Goal: Book appointment/travel/reservation

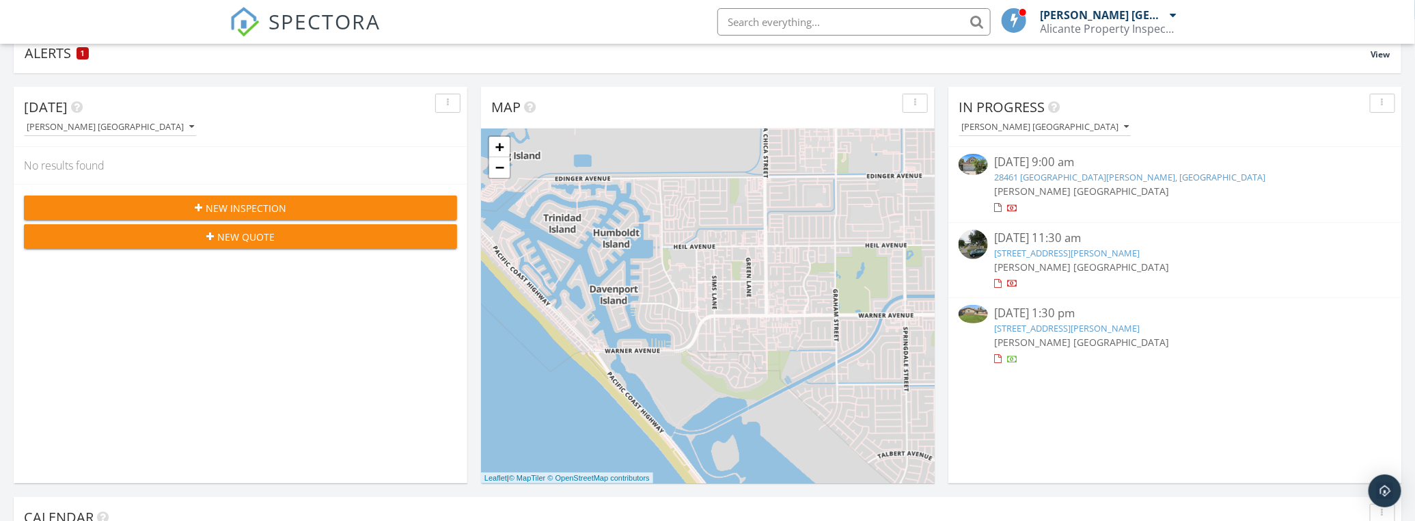
scroll to position [124, 0]
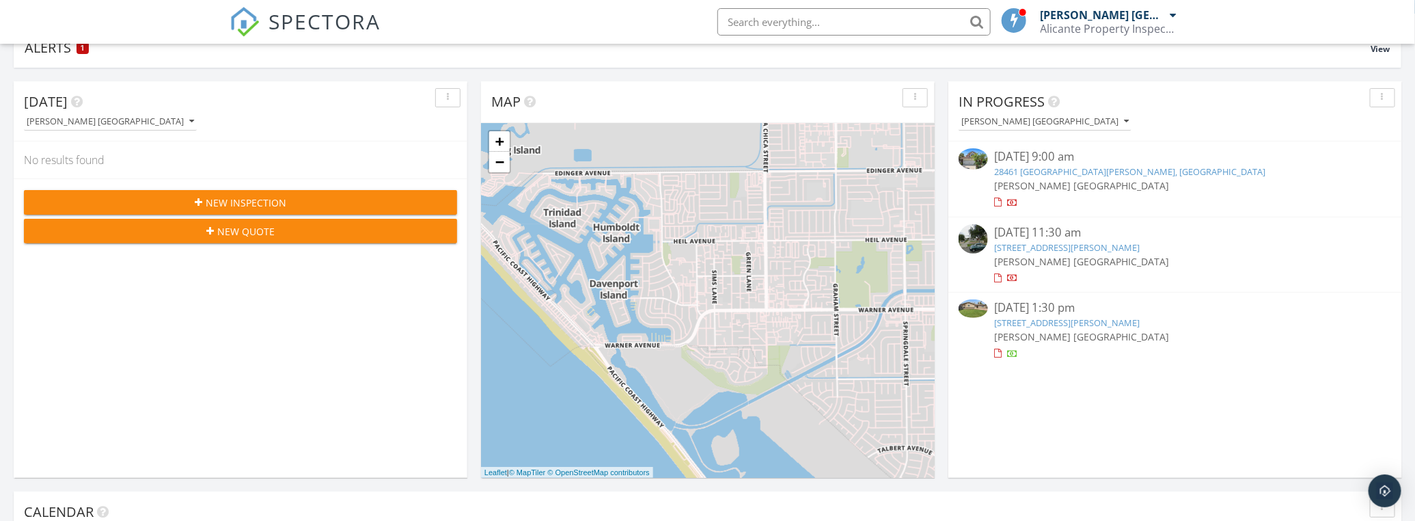
click at [1034, 320] on link "13391 Laramore Ln , Garden Grove, Garden Grove" at bounding box center [1068, 322] width 146 height 12
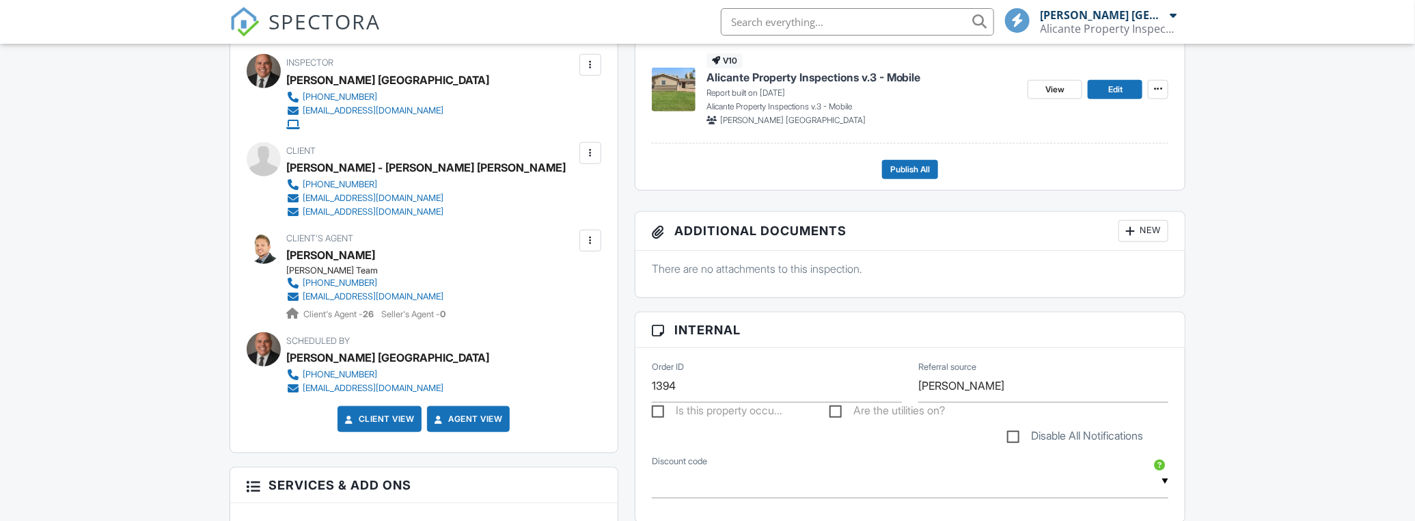
scroll to position [496, 0]
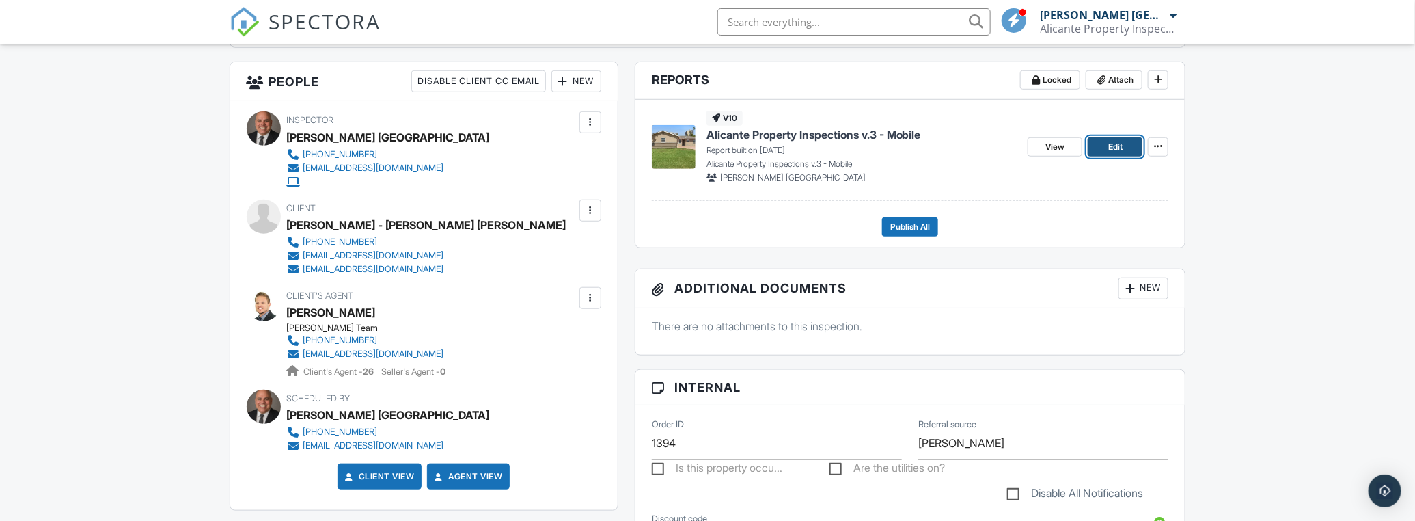
click at [1111, 141] on span "Edit" at bounding box center [1115, 147] width 14 height 14
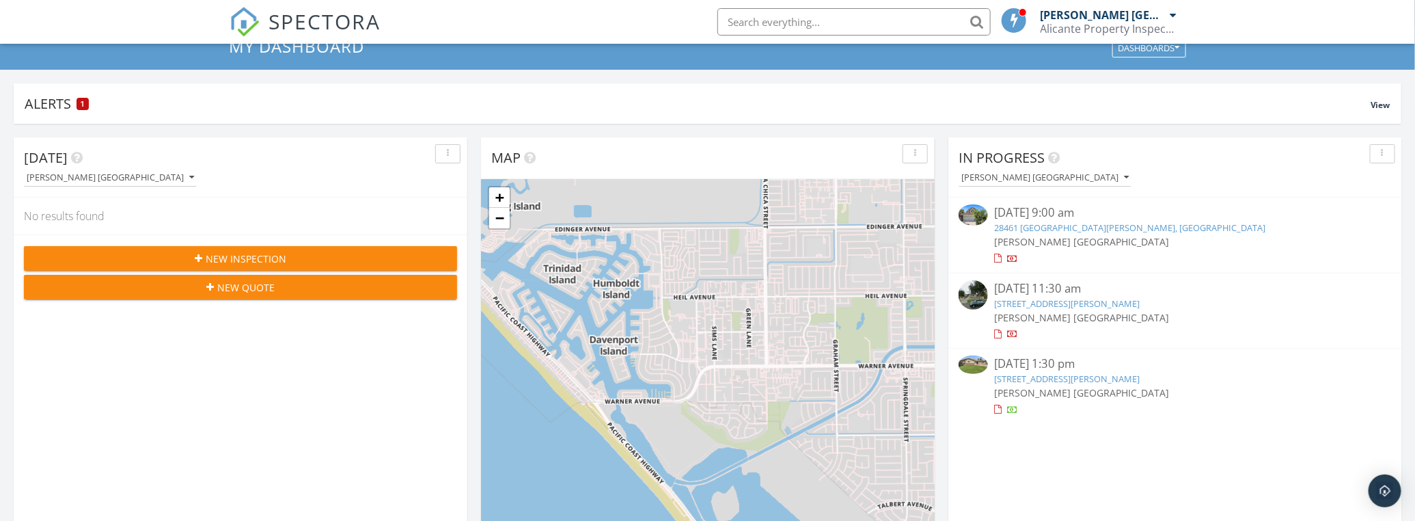
scroll to position [124, 0]
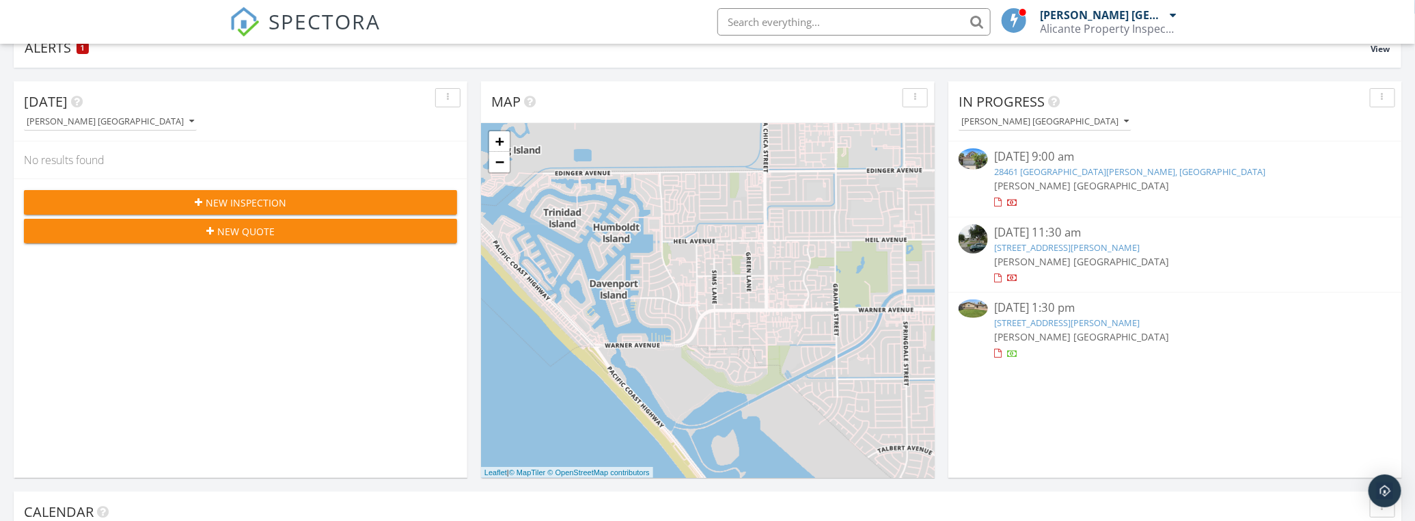
click at [1036, 318] on link "13391 Laramore Ln , Garden Grove, Garden Grove" at bounding box center [1068, 322] width 146 height 12
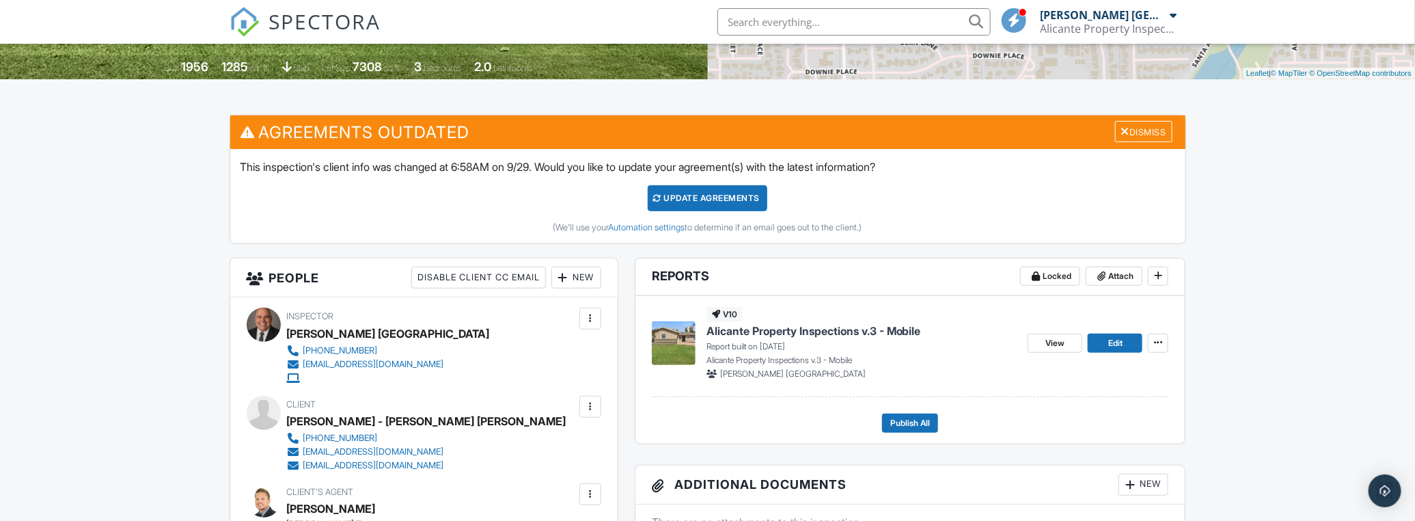
scroll to position [372, 0]
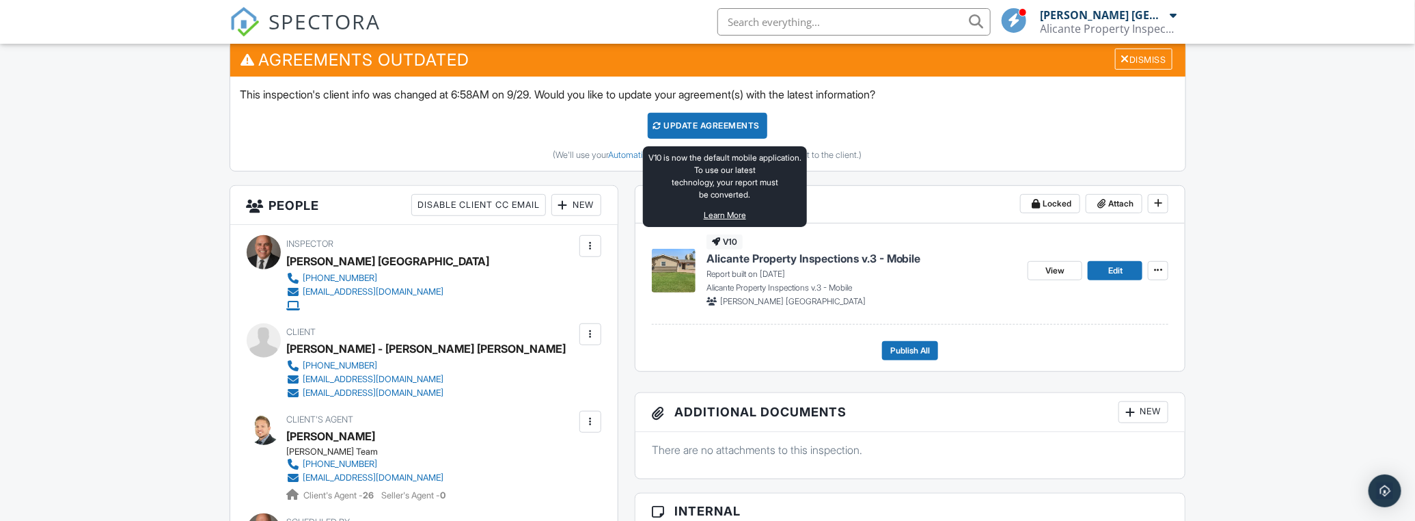
click at [726, 241] on span "v10" at bounding box center [724, 241] width 36 height 15
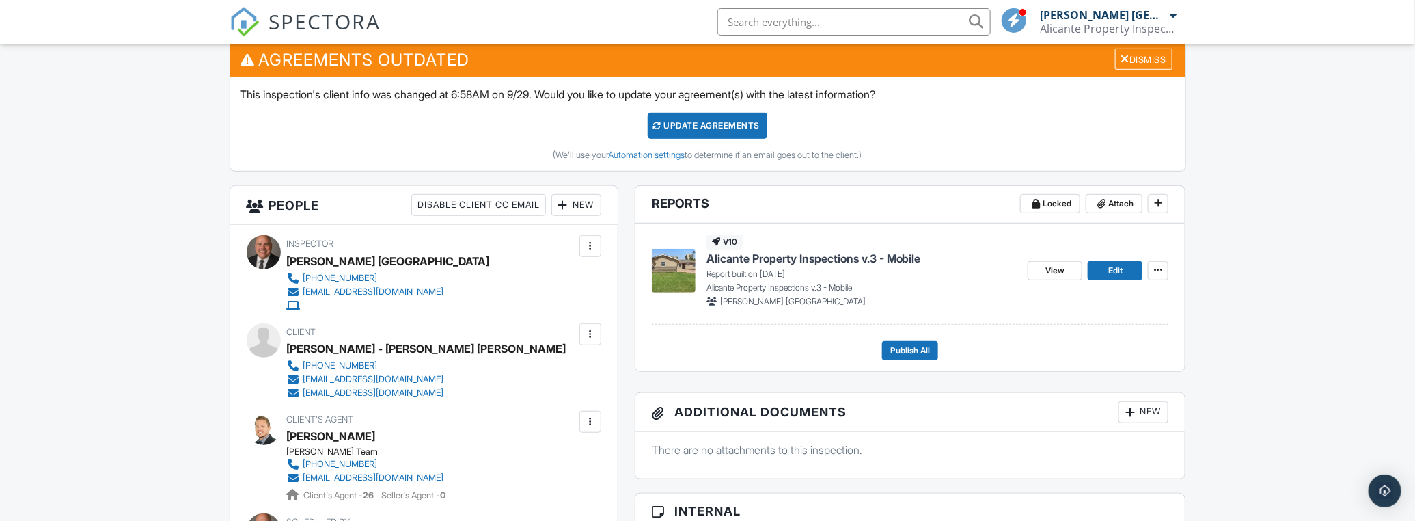
click at [678, 268] on img at bounding box center [674, 271] width 44 height 44
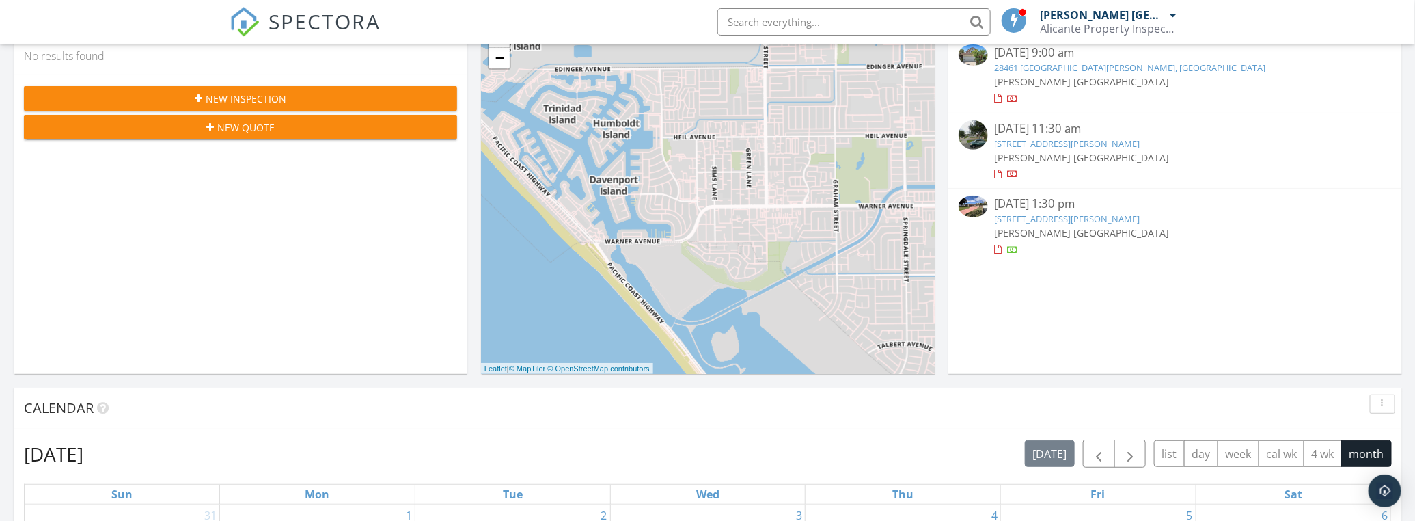
scroll to position [124, 0]
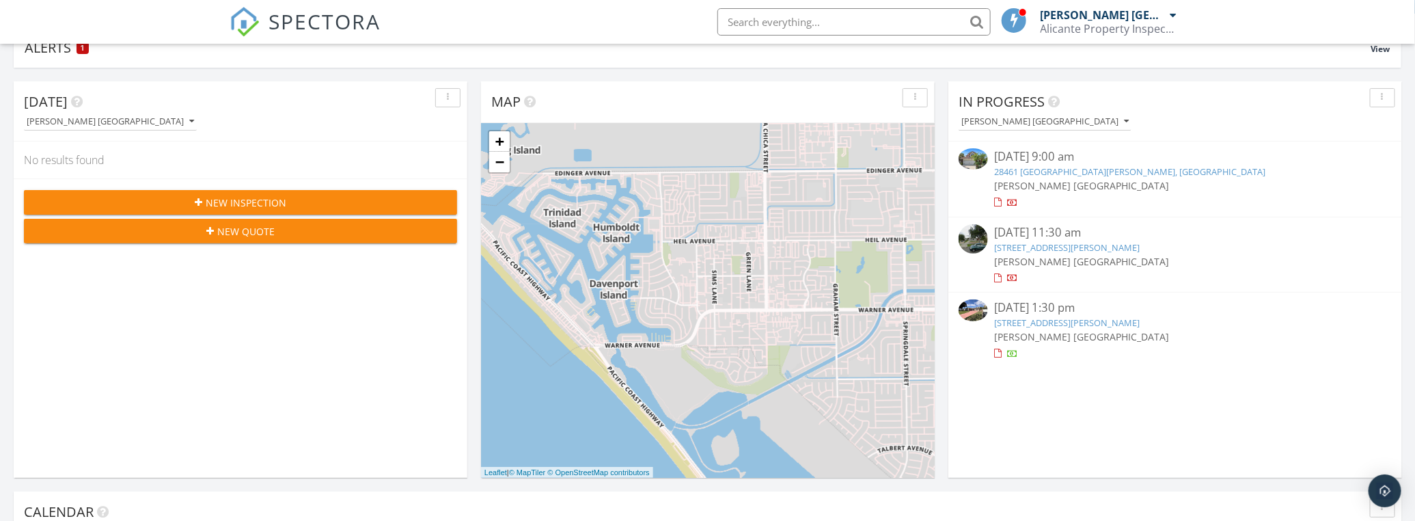
click at [1027, 320] on link "13391 Laramore Ln , Garden Grove, Garden Grove" at bounding box center [1068, 322] width 146 height 12
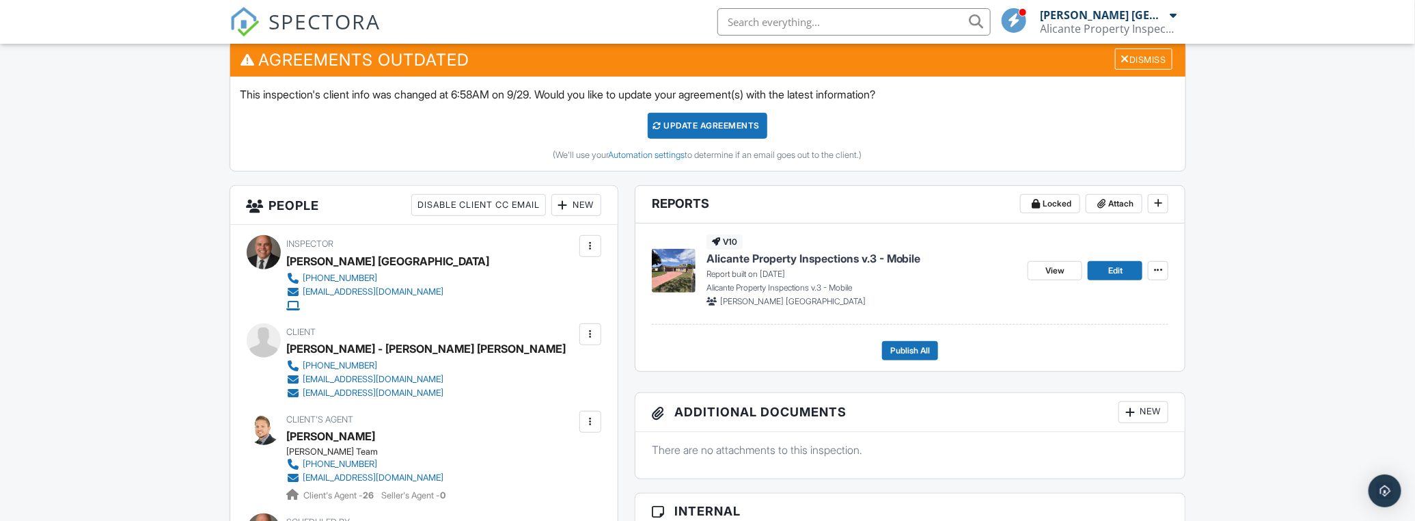
scroll to position [434, 0]
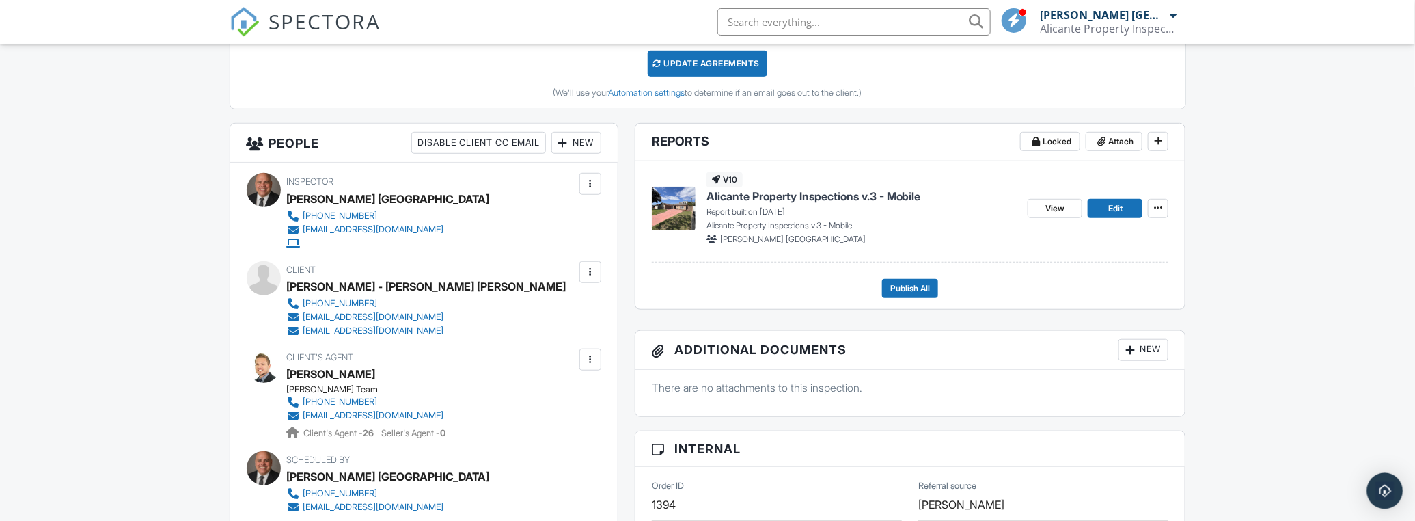
click at [1383, 491] on img "Open Intercom Messenger" at bounding box center [1385, 491] width 18 height 18
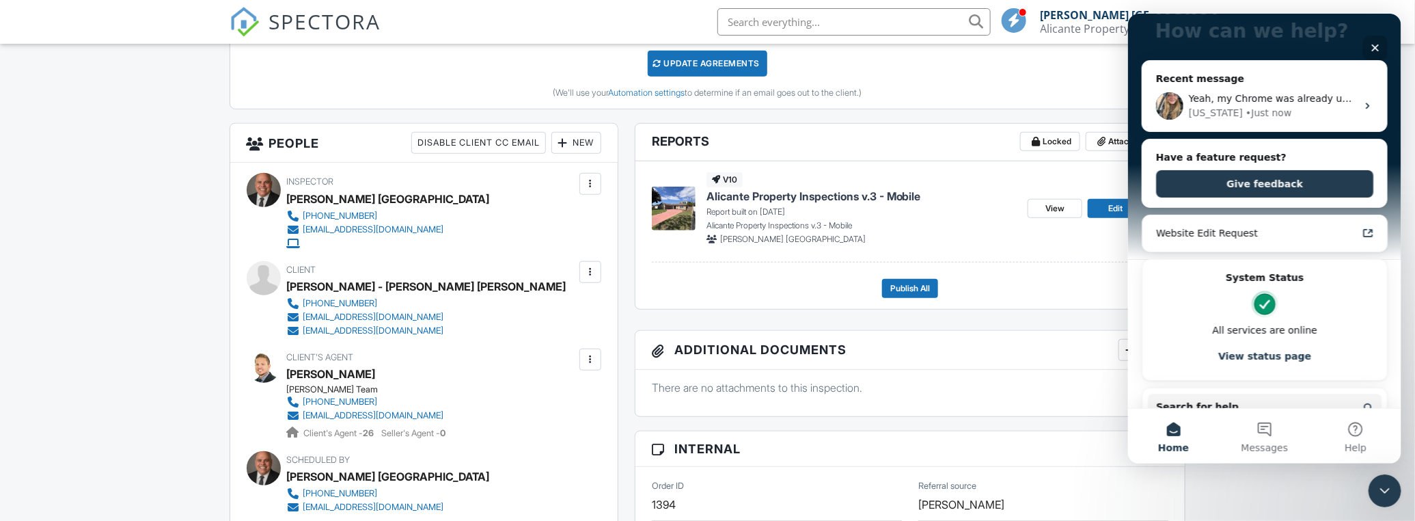
scroll to position [57, 0]
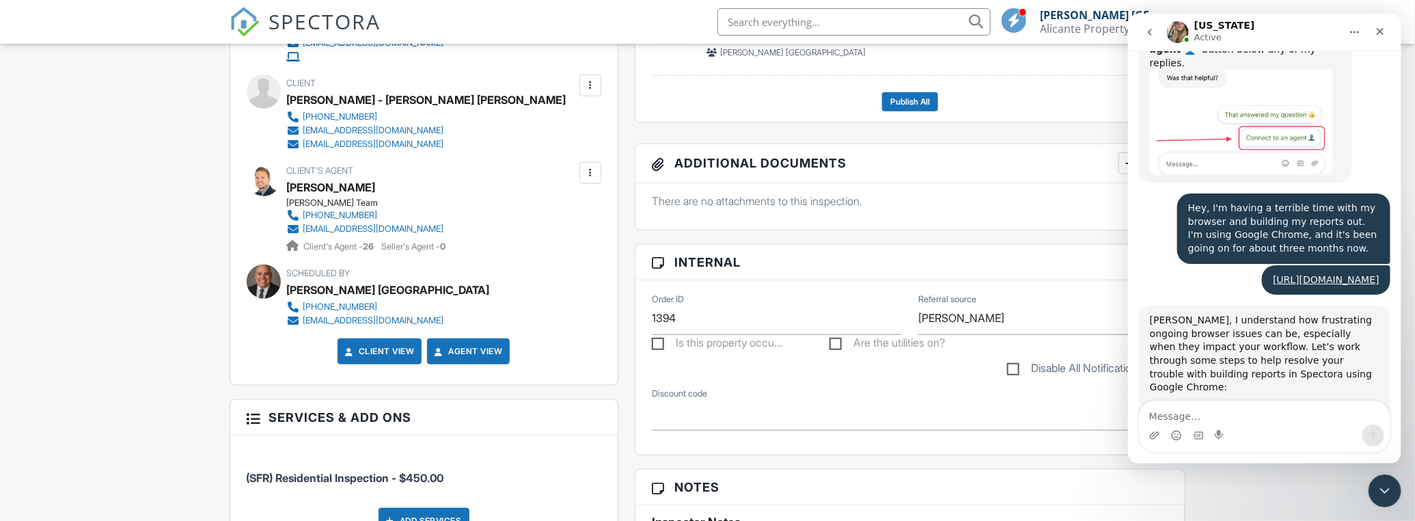
scroll to position [4124, 0]
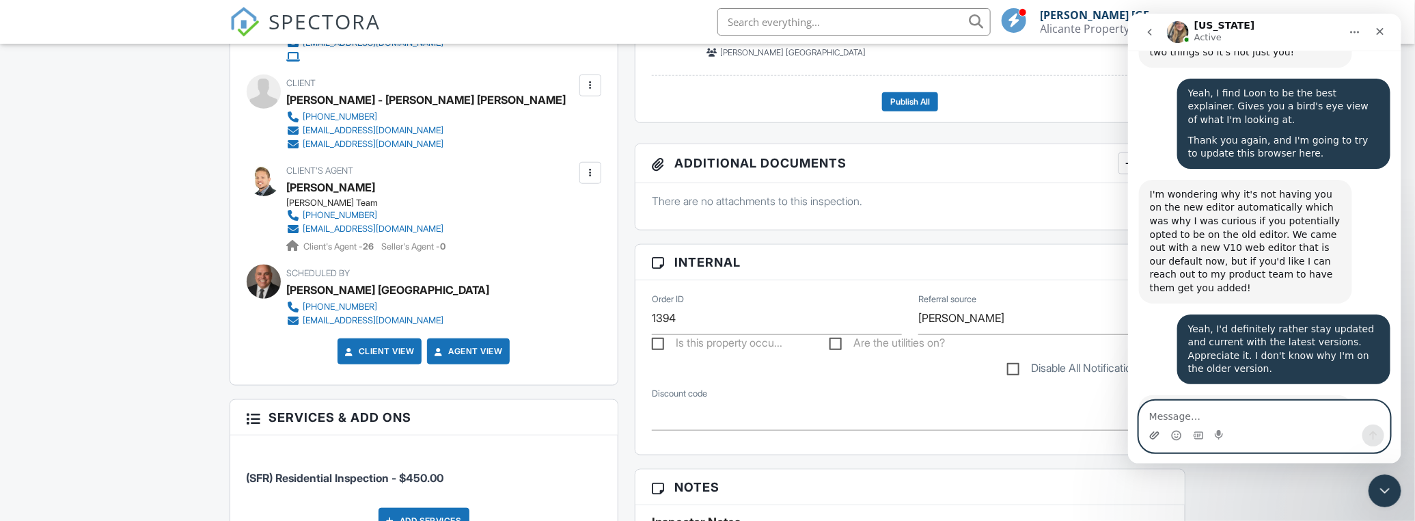
click at [1156, 439] on icon "Upload attachment" at bounding box center [1153, 435] width 11 height 11
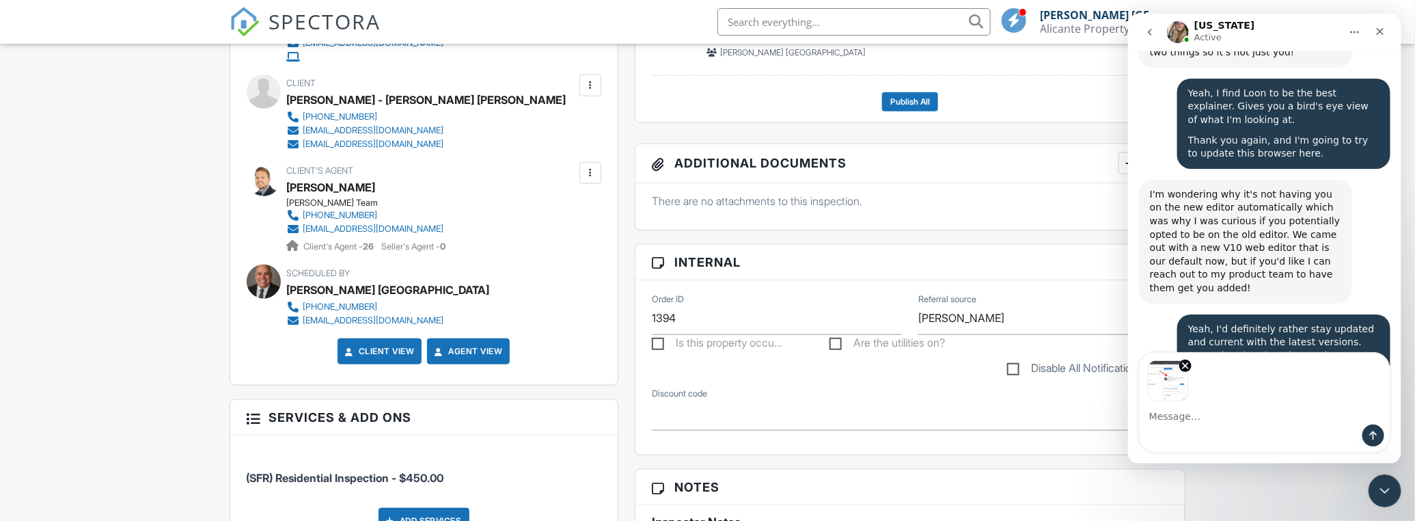
scroll to position [4173, 0]
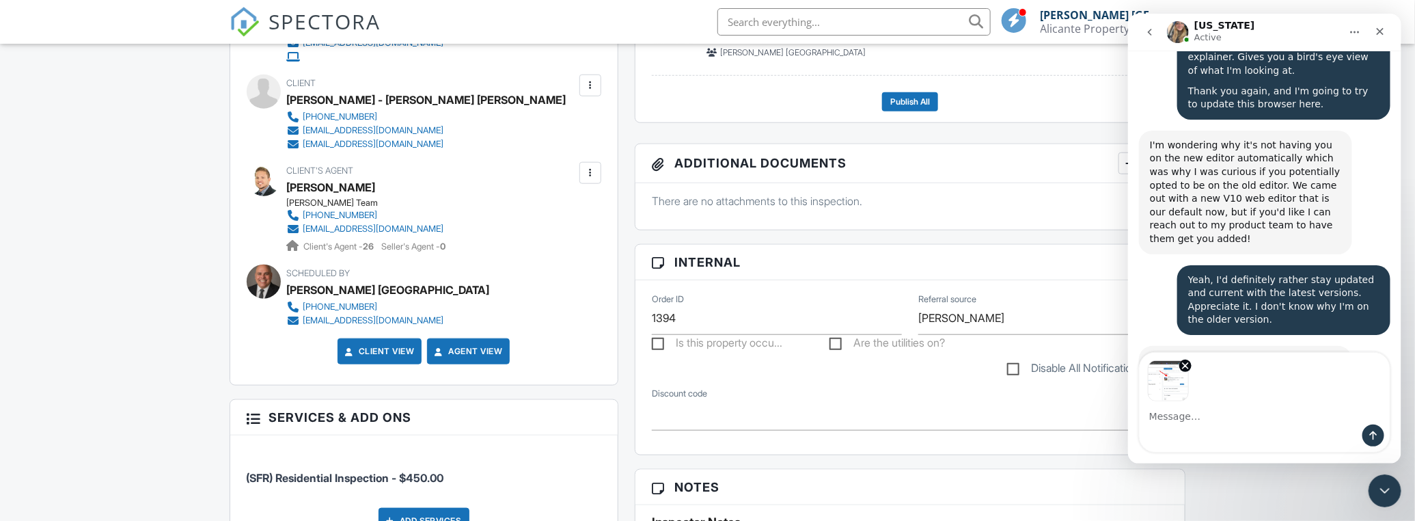
click at [1362, 432] on div "Intercom messenger" at bounding box center [1373, 435] width 22 height 22
click at [1371, 432] on icon "Send a message…" at bounding box center [1373, 435] width 8 height 9
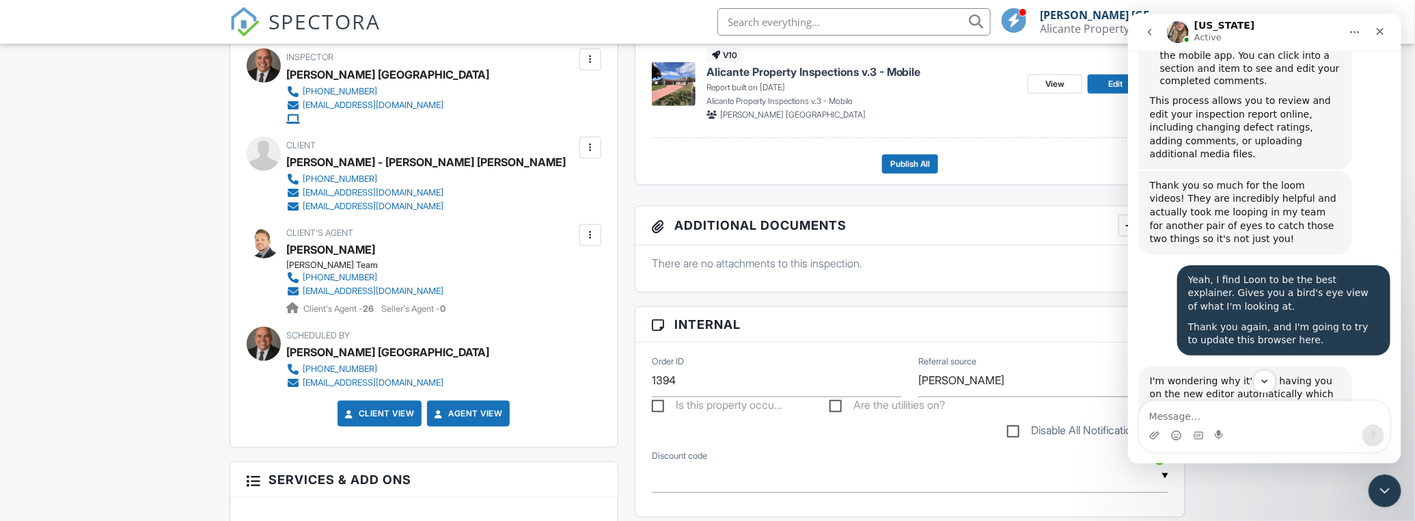
scroll to position [4248, 0]
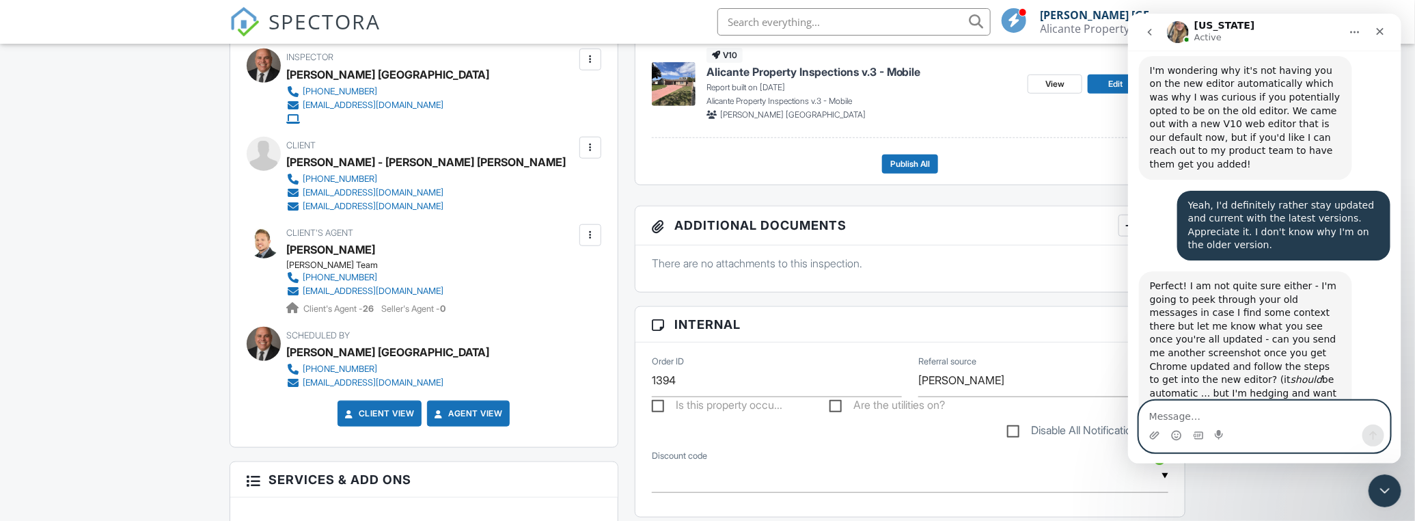
click at [1202, 414] on textarea "Message…" at bounding box center [1264, 412] width 250 height 23
paste textarea "Does this look like the correct version to you?"
type textarea "Does this look like the correct version to you?"
click at [1368, 433] on icon "Send a message…" at bounding box center [1372, 435] width 11 height 11
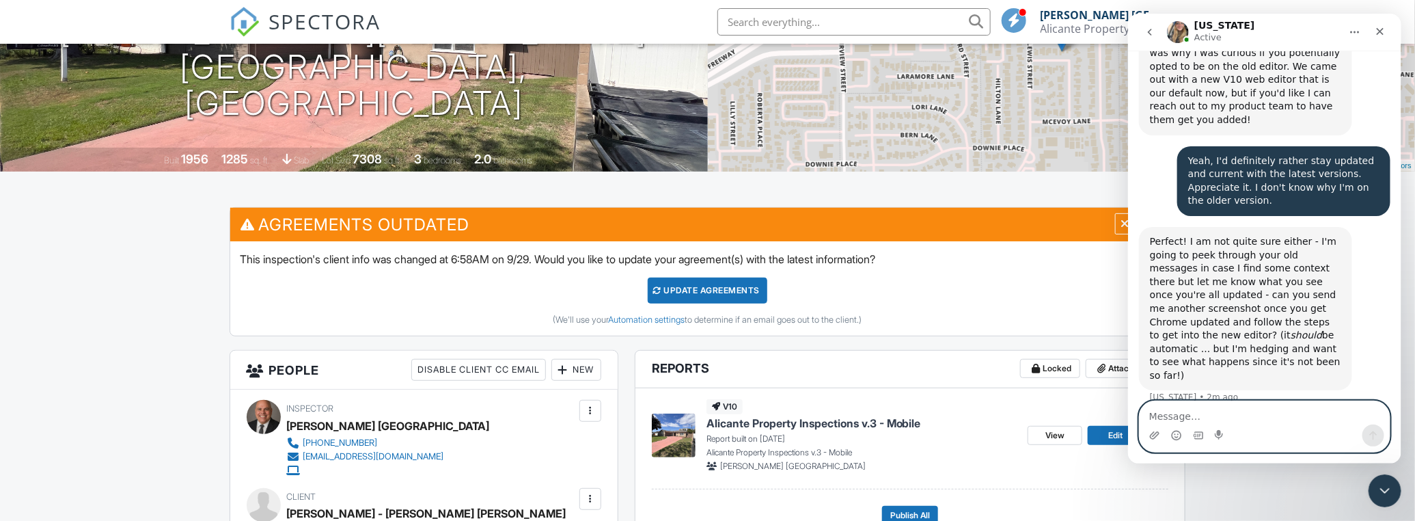
scroll to position [186, 0]
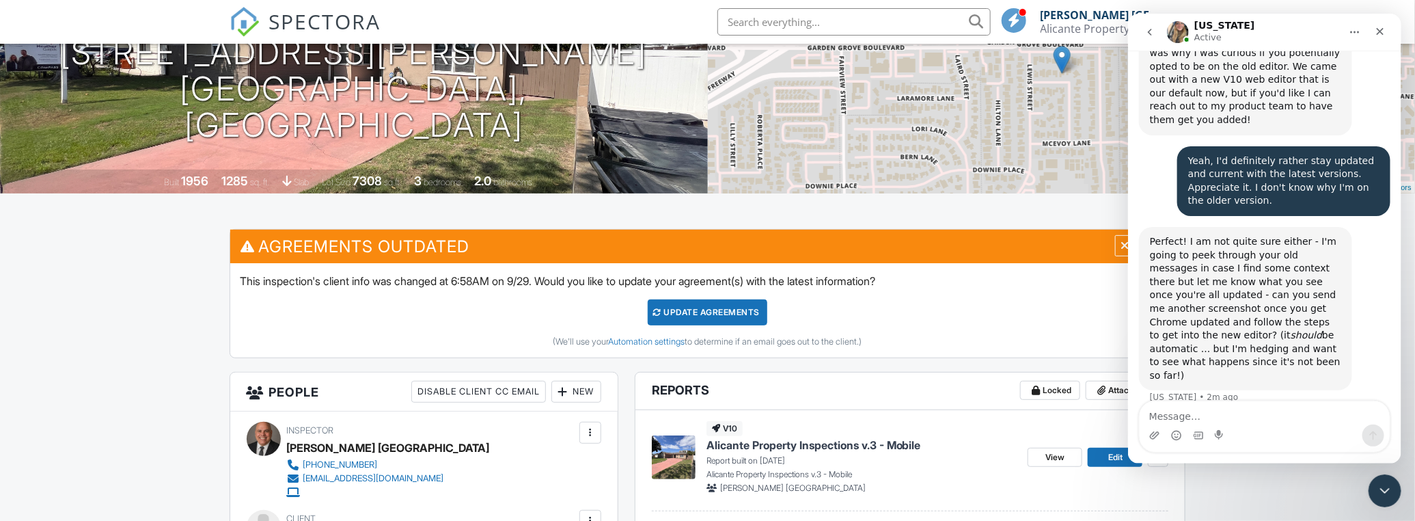
click at [679, 318] on div "Update Agreements" at bounding box center [708, 312] width 120 height 26
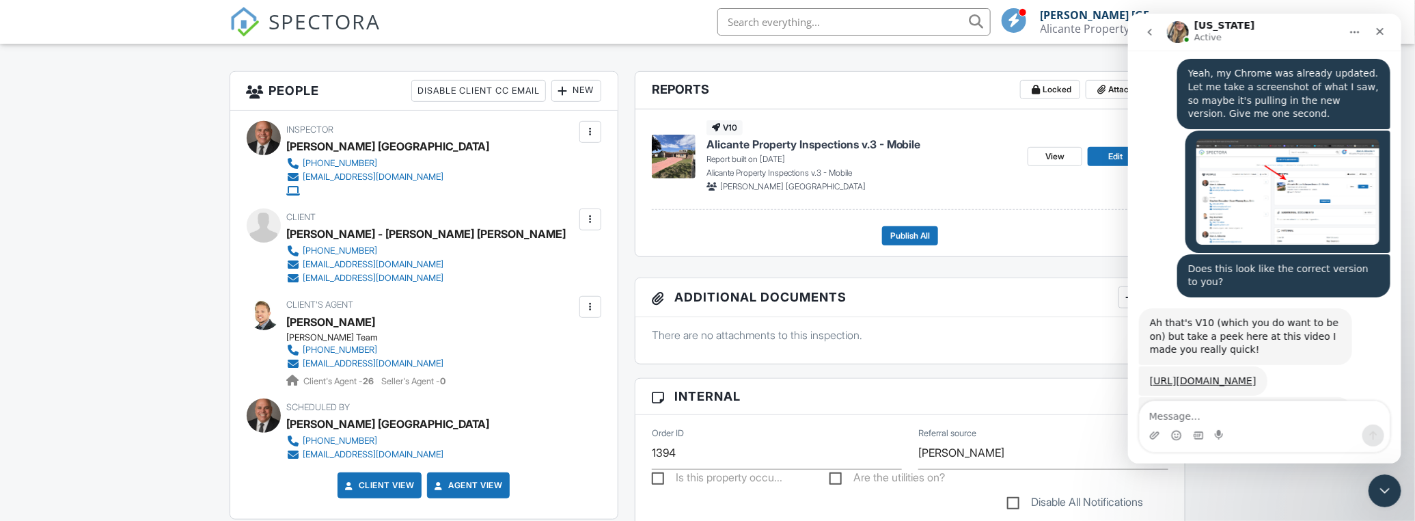
scroll to position [4634, 0]
click at [1225, 419] on textarea "Message…" at bounding box center [1264, 412] width 250 height 23
paste textarea "Maybe that's why I'm having issues also."
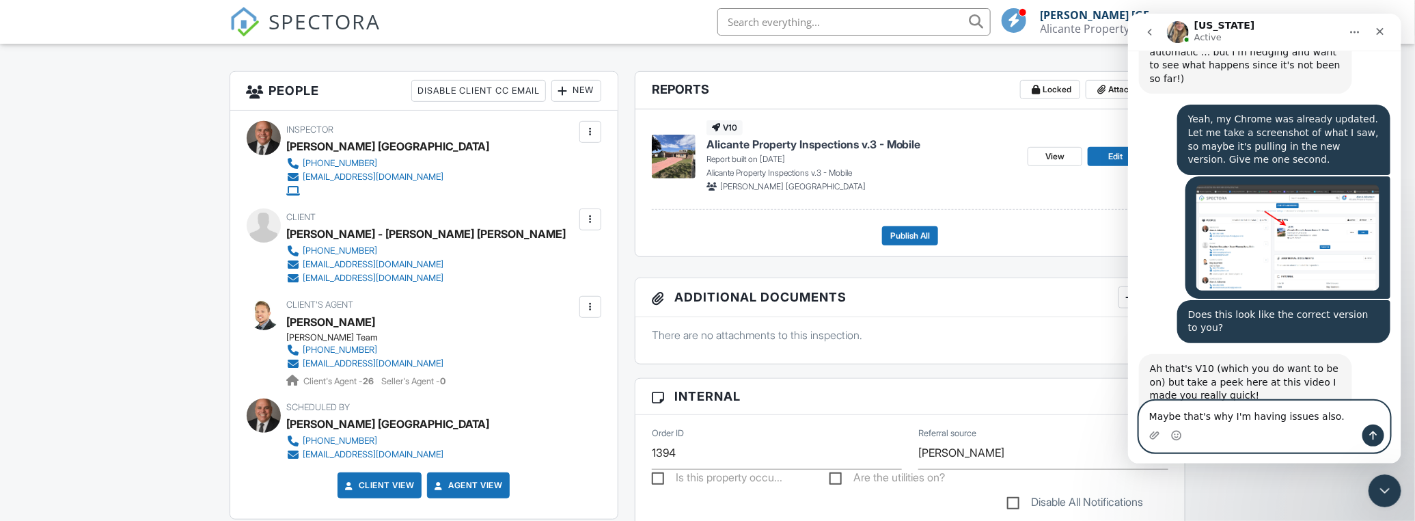
scroll to position [4572, 0]
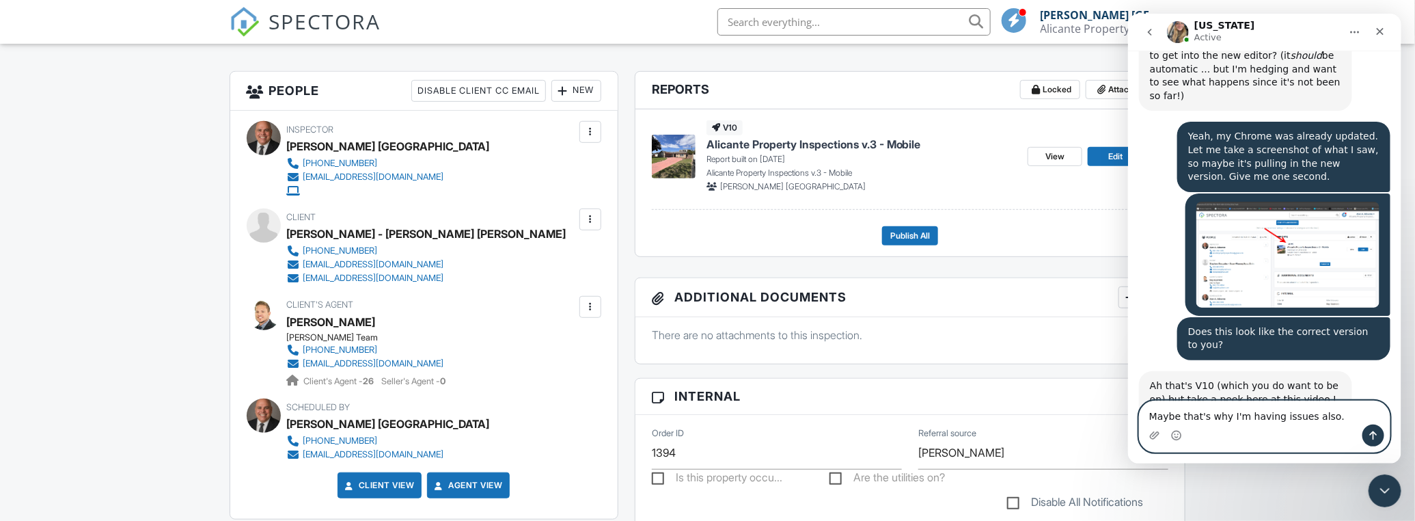
type textarea "Maybe that's why I'm having issues also."
click at [1210, 438] on link "https://share.zight.com/xQu5konR" at bounding box center [1202, 443] width 107 height 11
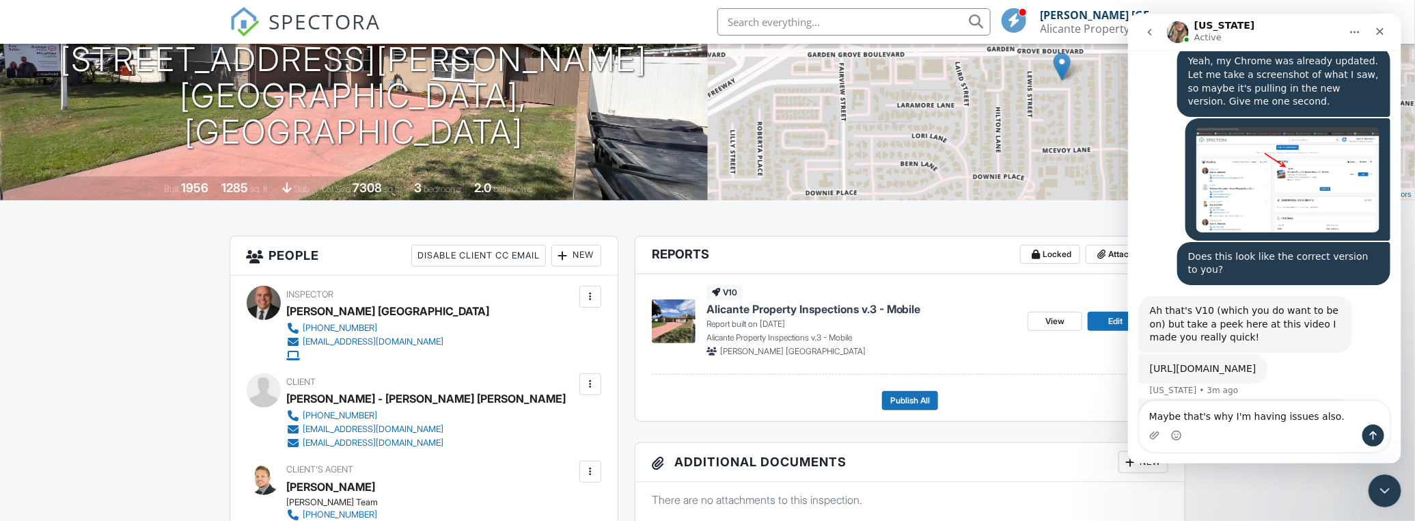
scroll to position [157, 0]
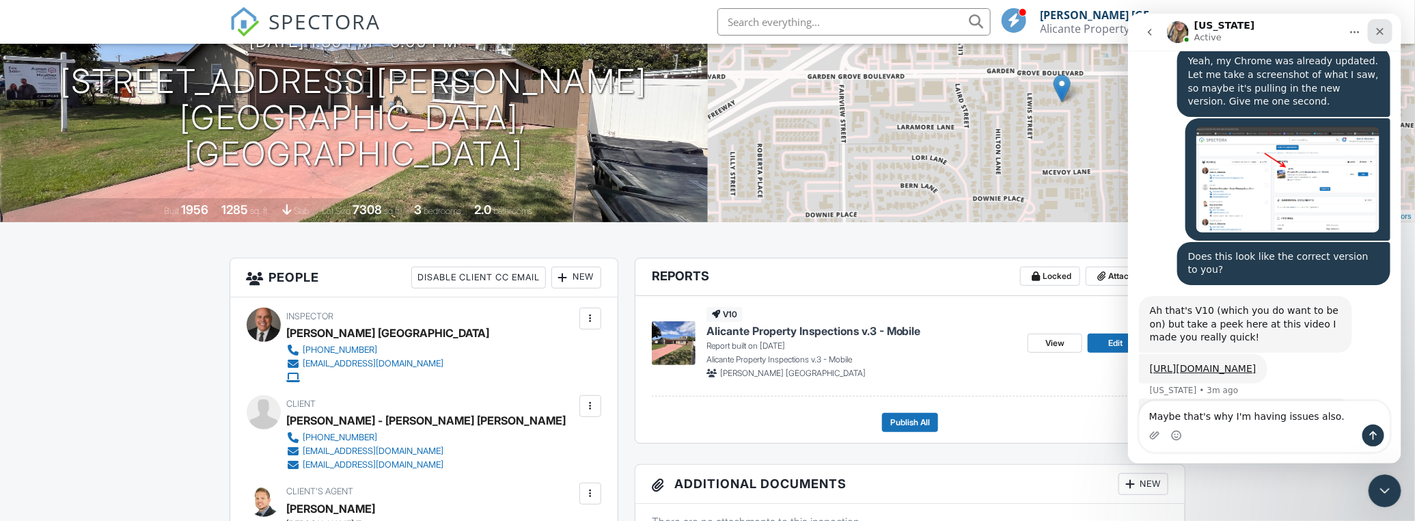
click at [1377, 31] on icon "Close" at bounding box center [1379, 31] width 11 height 11
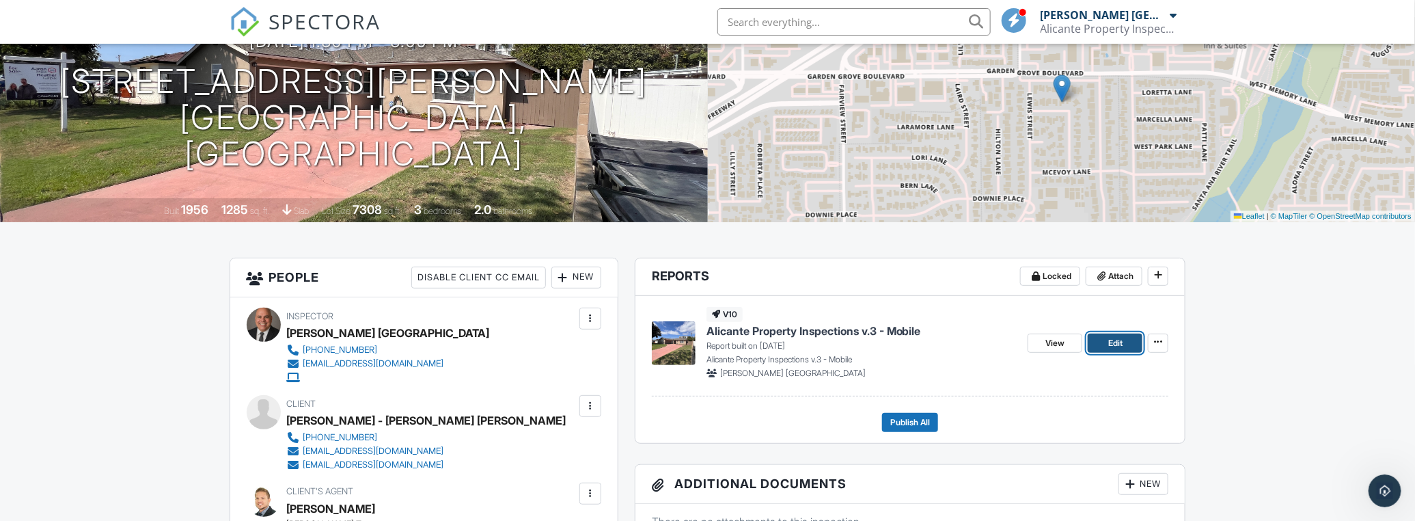
click at [1106, 342] on link "Edit" at bounding box center [1115, 342] width 55 height 19
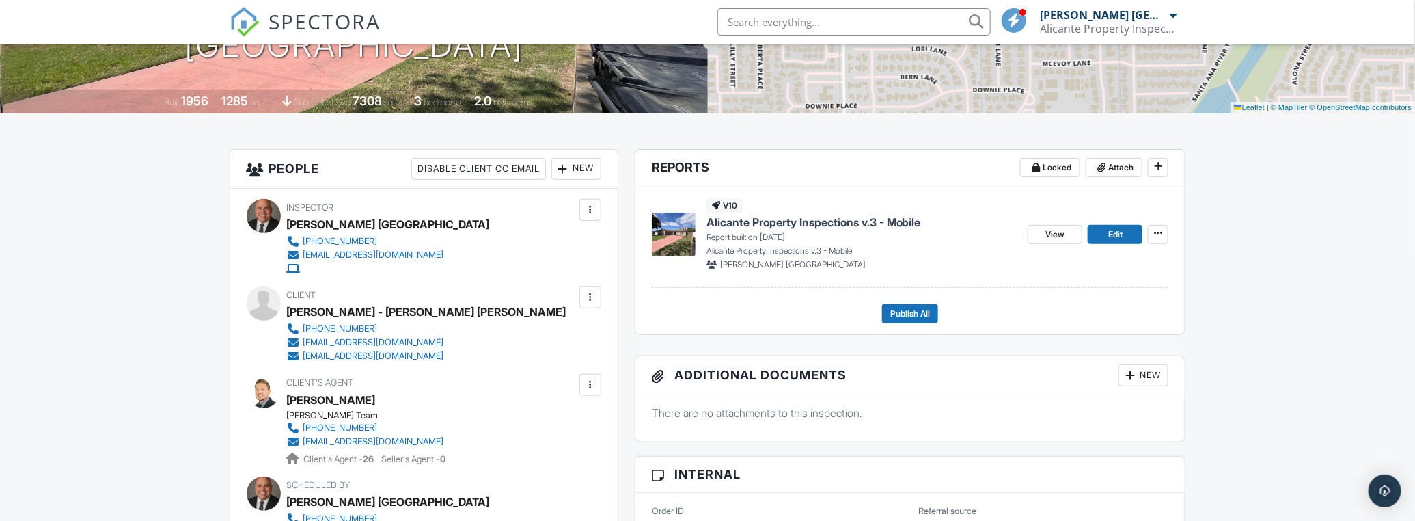
scroll to position [248, 0]
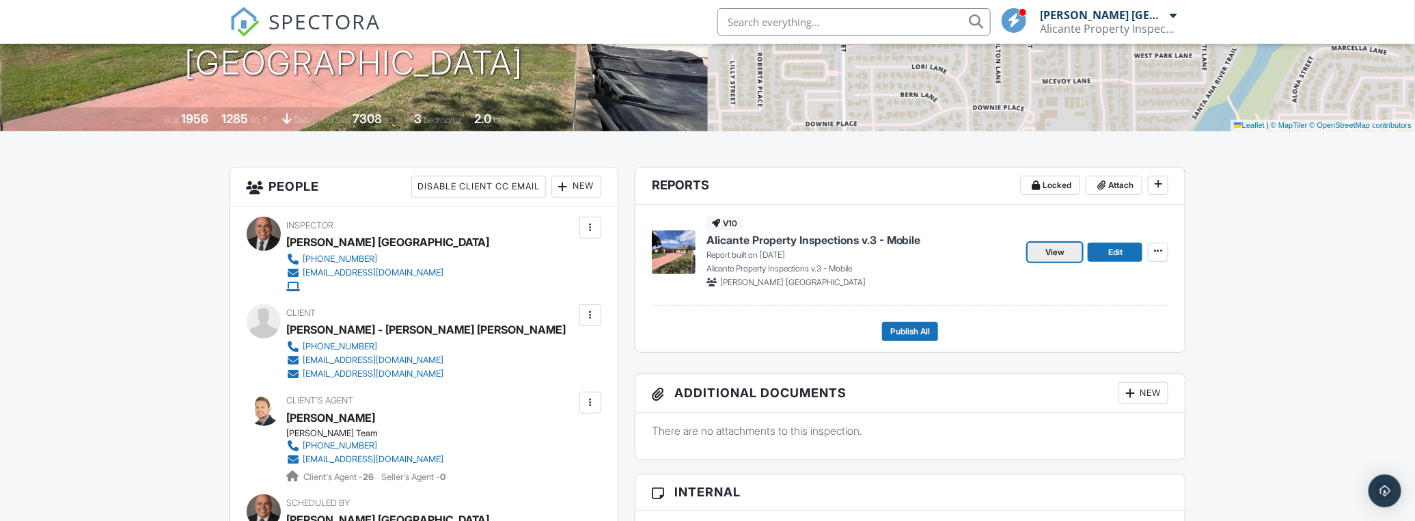
click at [1056, 251] on span "View" at bounding box center [1054, 252] width 19 height 14
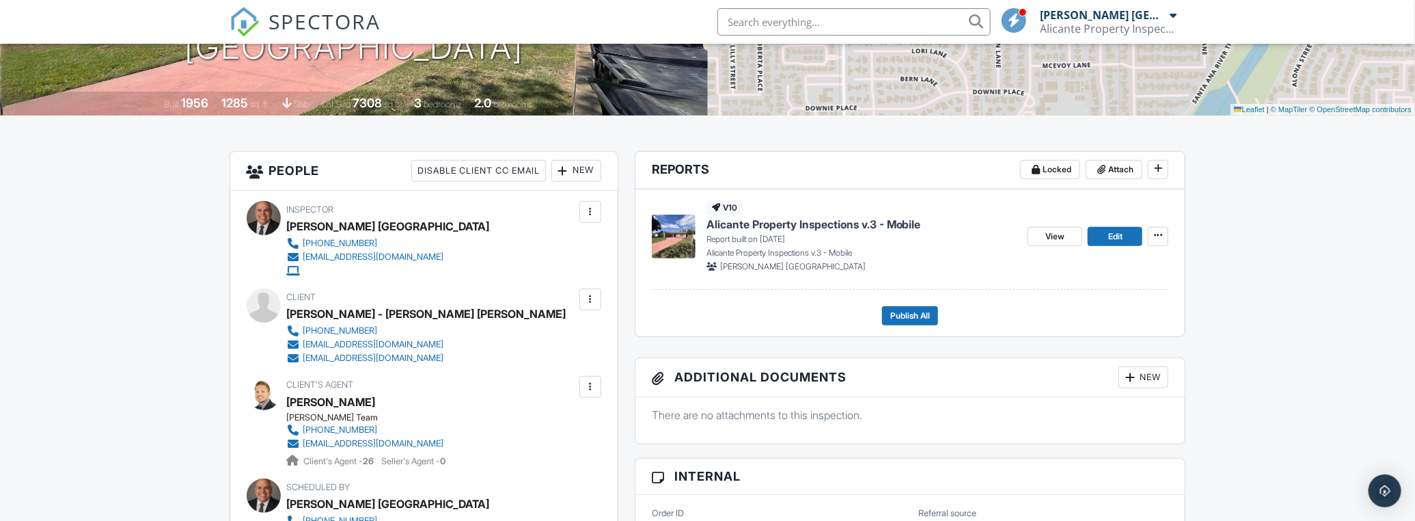
scroll to position [248, 0]
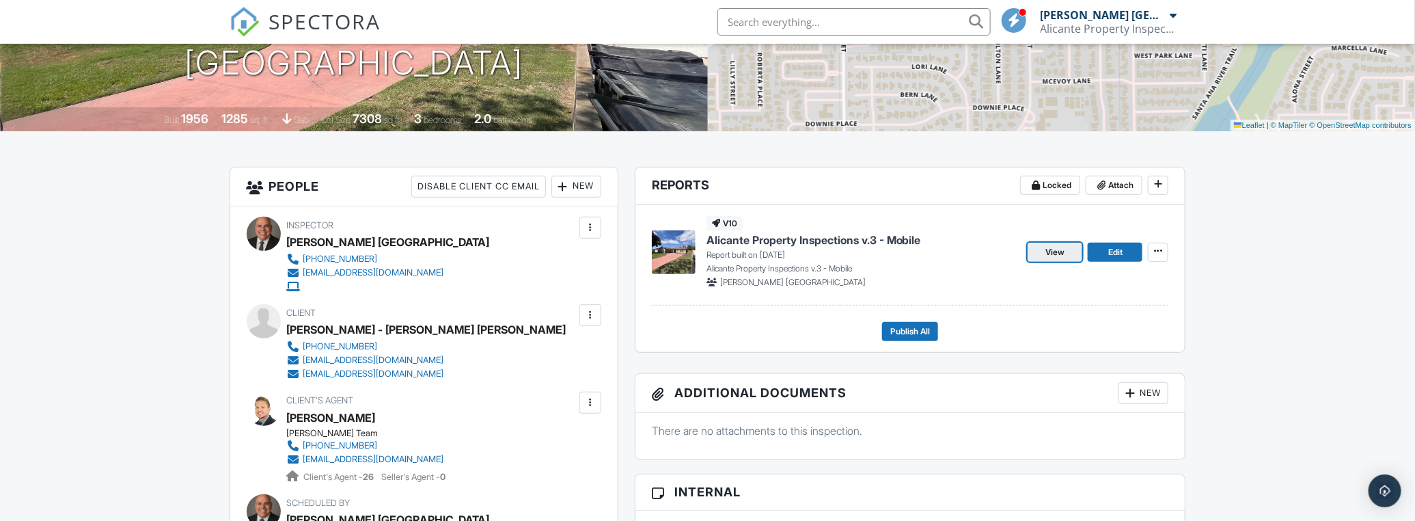
click at [1058, 249] on span "View" at bounding box center [1054, 252] width 19 height 14
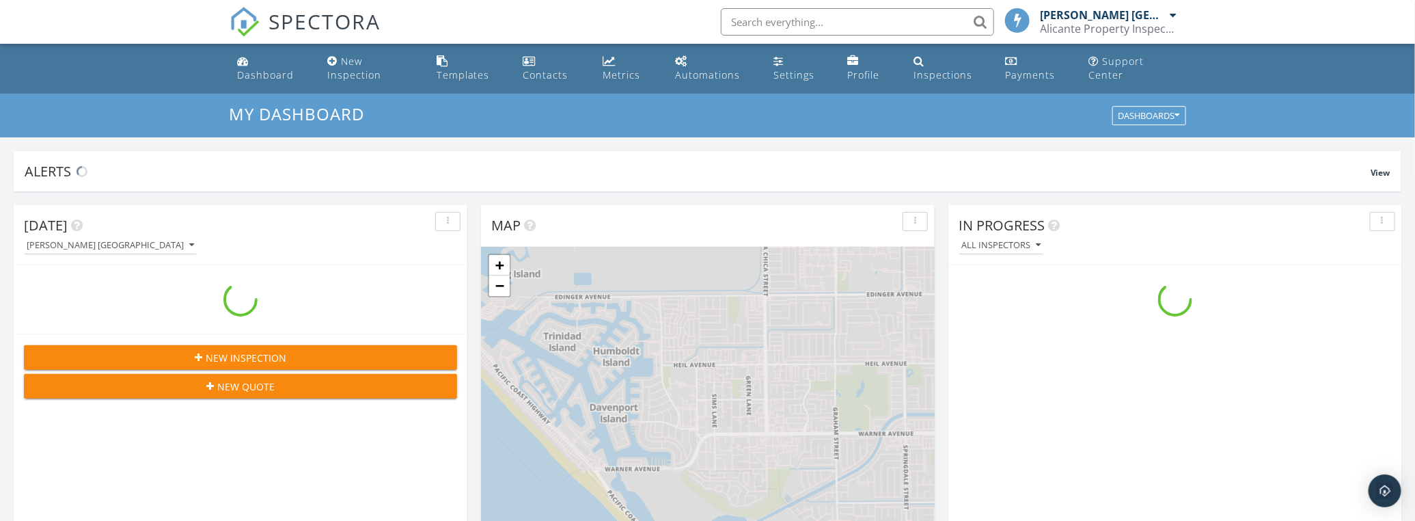
scroll to position [1263, 1435]
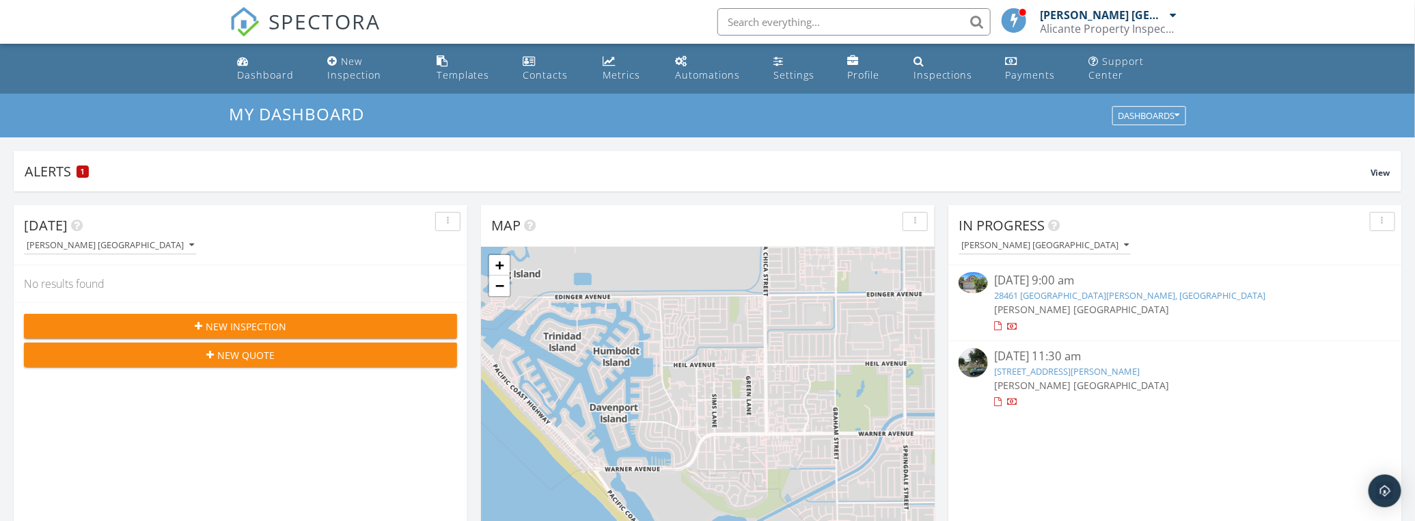
click at [1035, 365] on link "[STREET_ADDRESS][PERSON_NAME]" at bounding box center [1068, 371] width 146 height 12
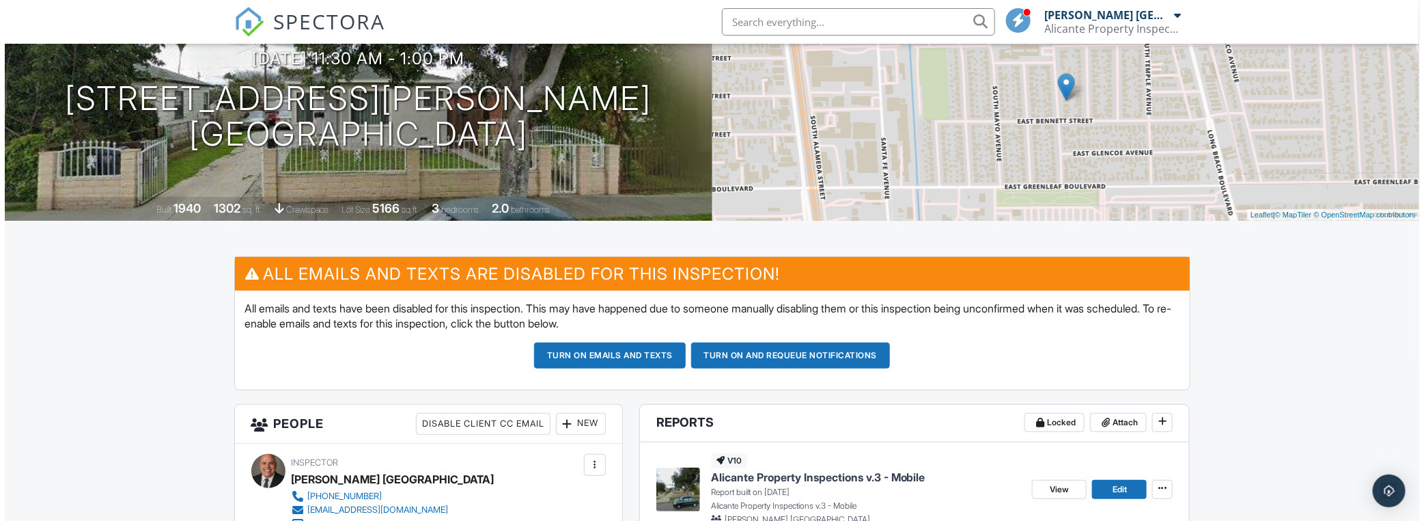
scroll to position [61, 0]
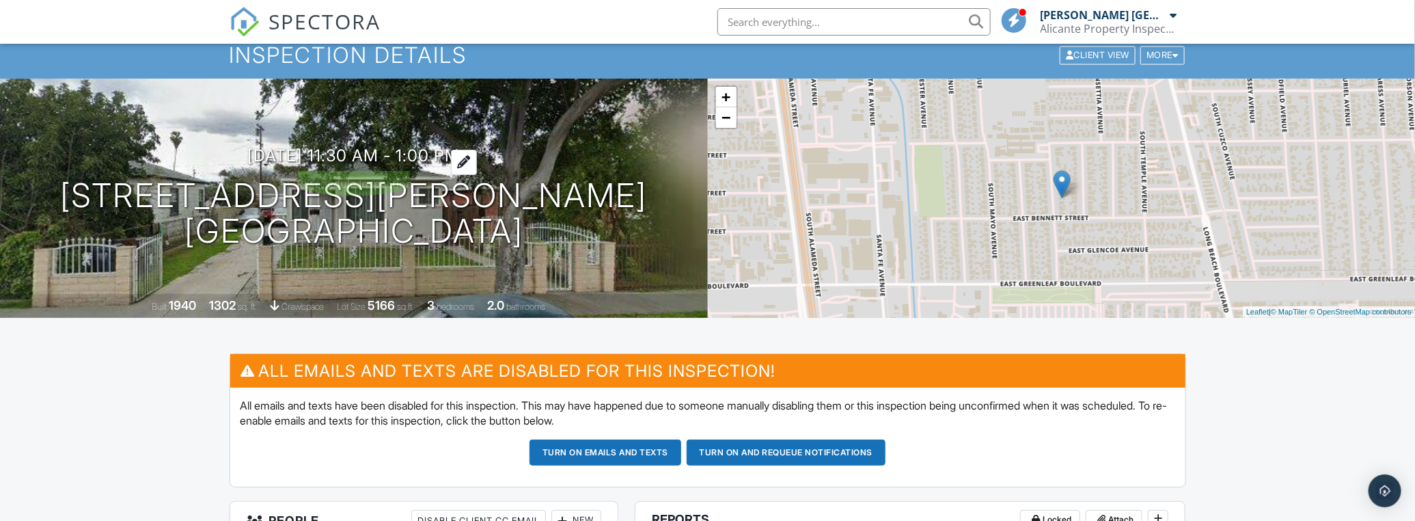
click at [331, 154] on h3 "09/28/2025 11:30 am - 1:00 pm" at bounding box center [353, 155] width 212 height 18
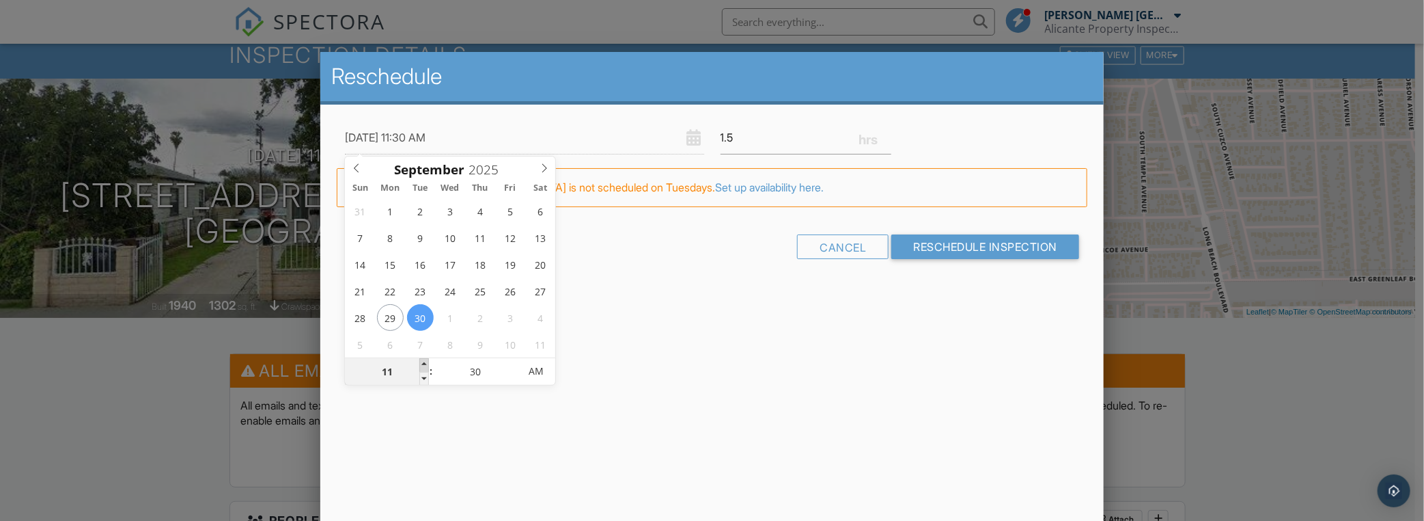
type input "09/30/2025 12:30 PM"
type input "12"
click at [426, 365] on span at bounding box center [424, 365] width 10 height 14
type input "09/30/2025 12:25 PM"
type input "25"
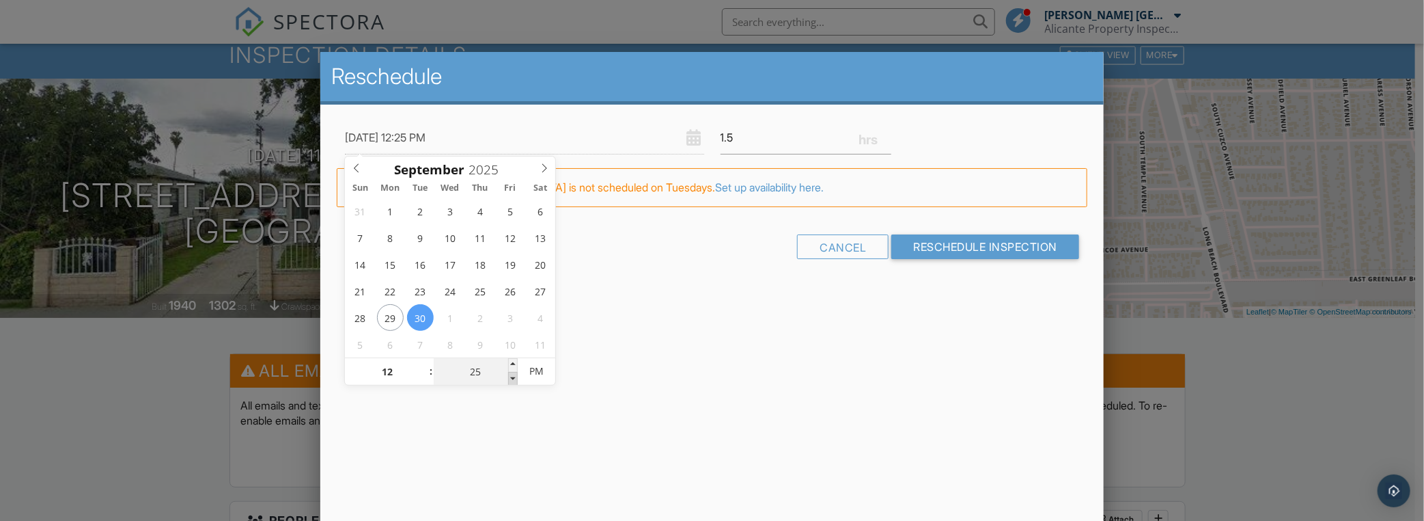
click at [512, 374] on span at bounding box center [513, 379] width 10 height 14
type input "09/30/2025 12:20 PM"
type input "20"
click at [512, 374] on span at bounding box center [513, 379] width 10 height 14
type input "09/30/2025 12:15 PM"
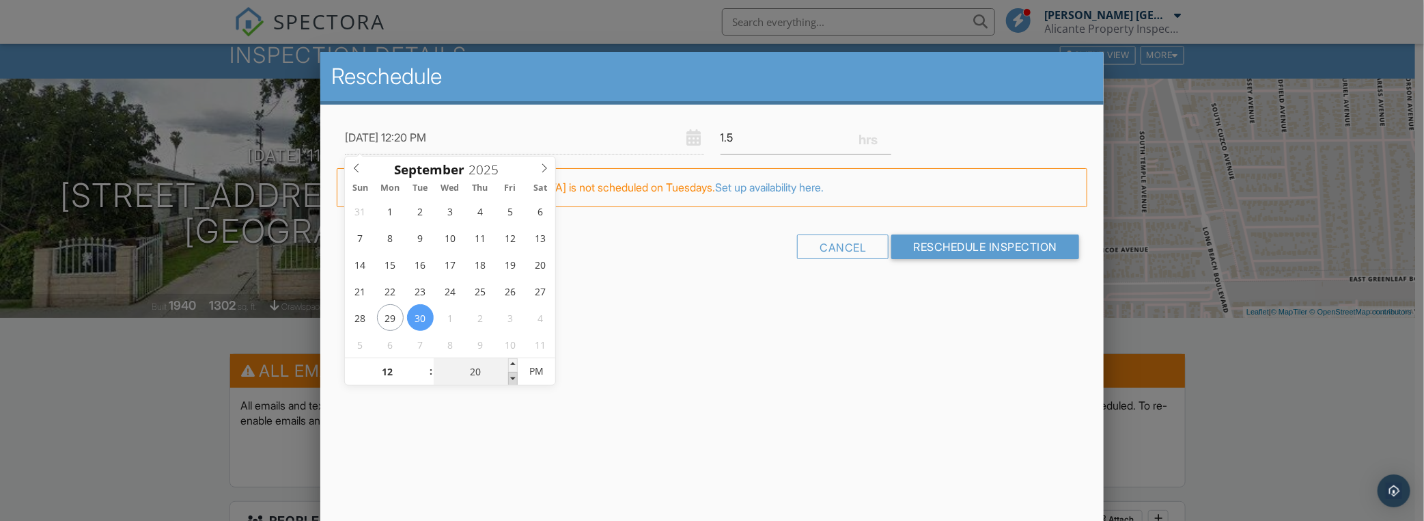
type input "15"
click at [512, 374] on span at bounding box center [513, 379] width 10 height 14
type input "09/30/2025 12:10 PM"
type input "10"
click at [512, 374] on span at bounding box center [513, 379] width 10 height 14
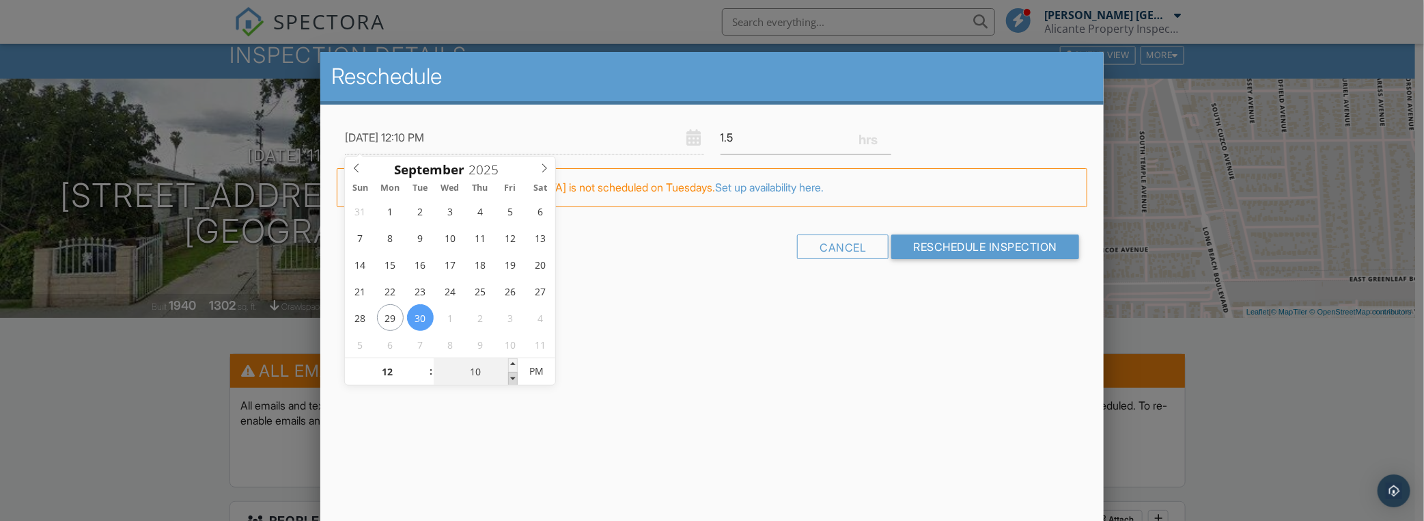
type input "09/30/2025 12:05 PM"
type input "05"
click at [512, 374] on span at bounding box center [513, 379] width 10 height 14
type input "09/30/2025 12:00 PM"
type input "00"
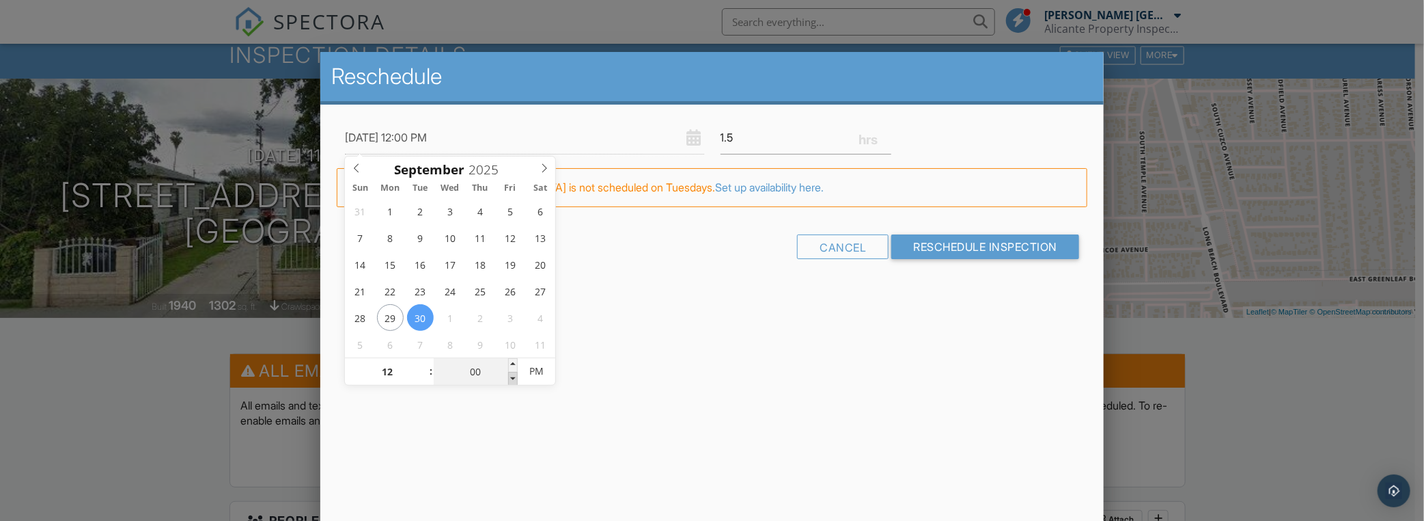
click at [512, 374] on span at bounding box center [513, 379] width 10 height 14
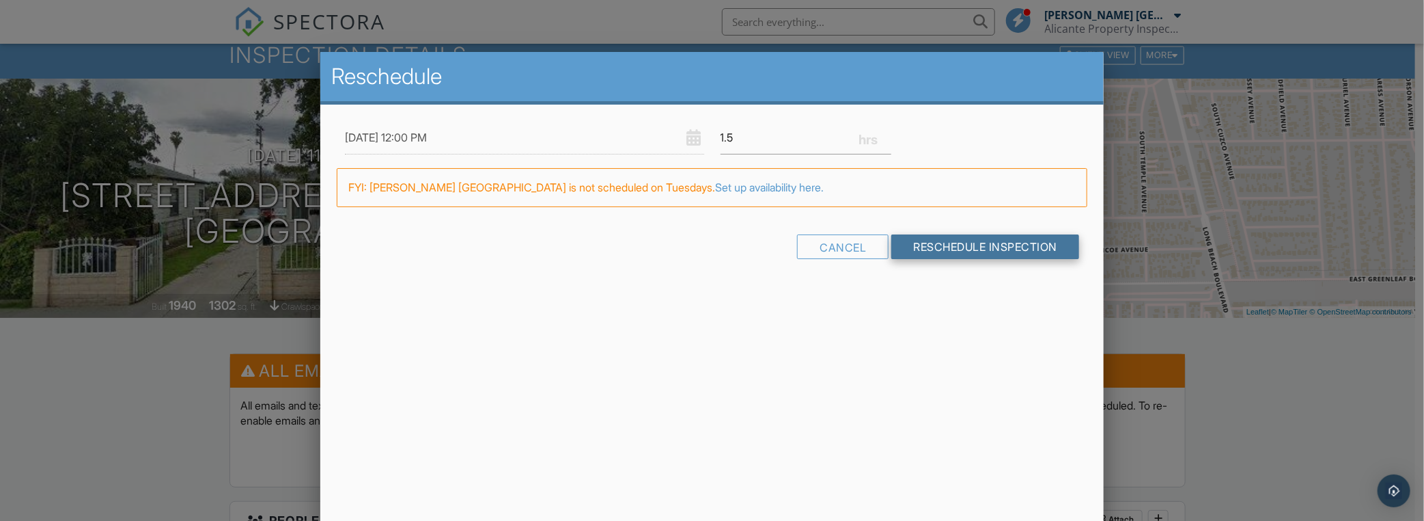
click at [962, 244] on input "Reschedule Inspection" at bounding box center [986, 246] width 188 height 25
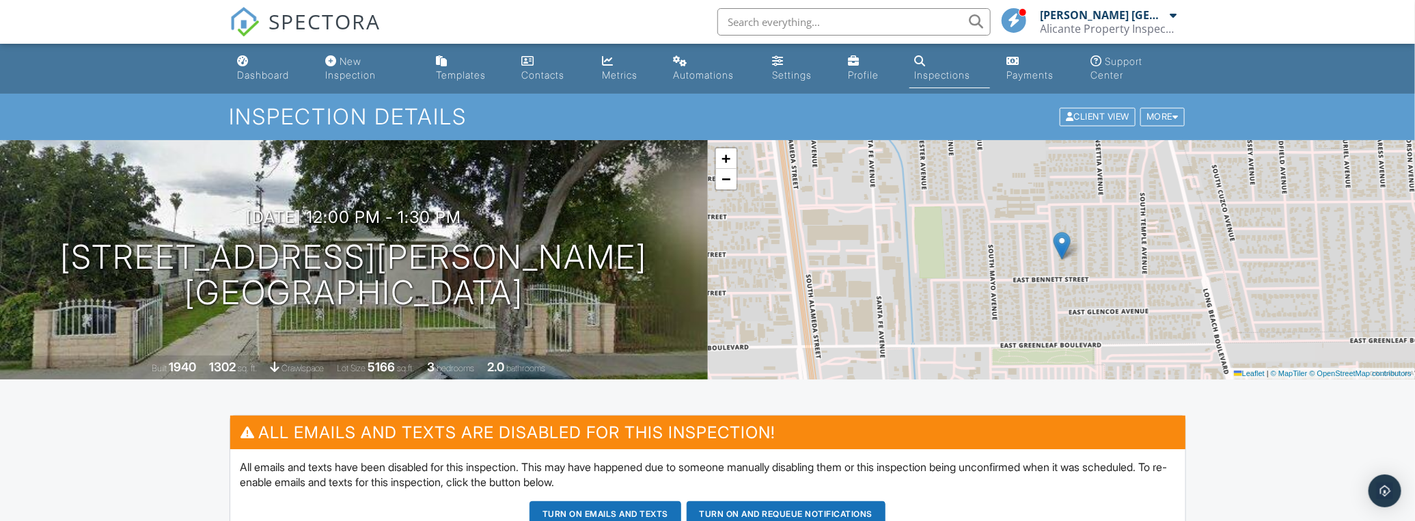
click at [938, 68] on link "Inspections" at bounding box center [949, 68] width 81 height 39
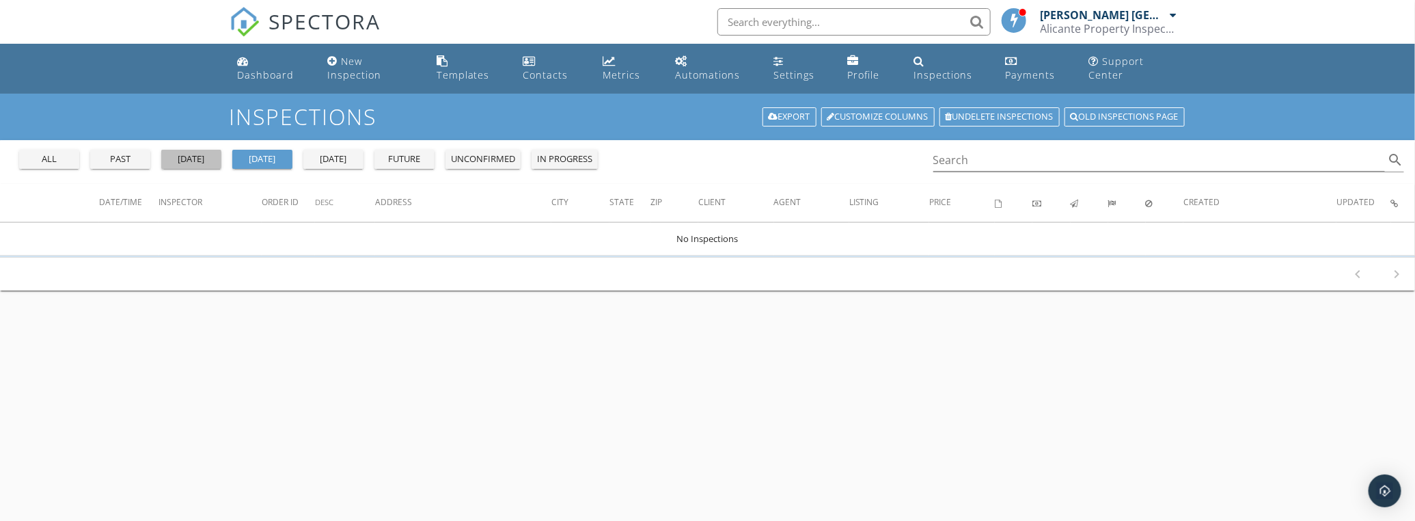
click at [192, 160] on div "[DATE]" at bounding box center [191, 159] width 49 height 14
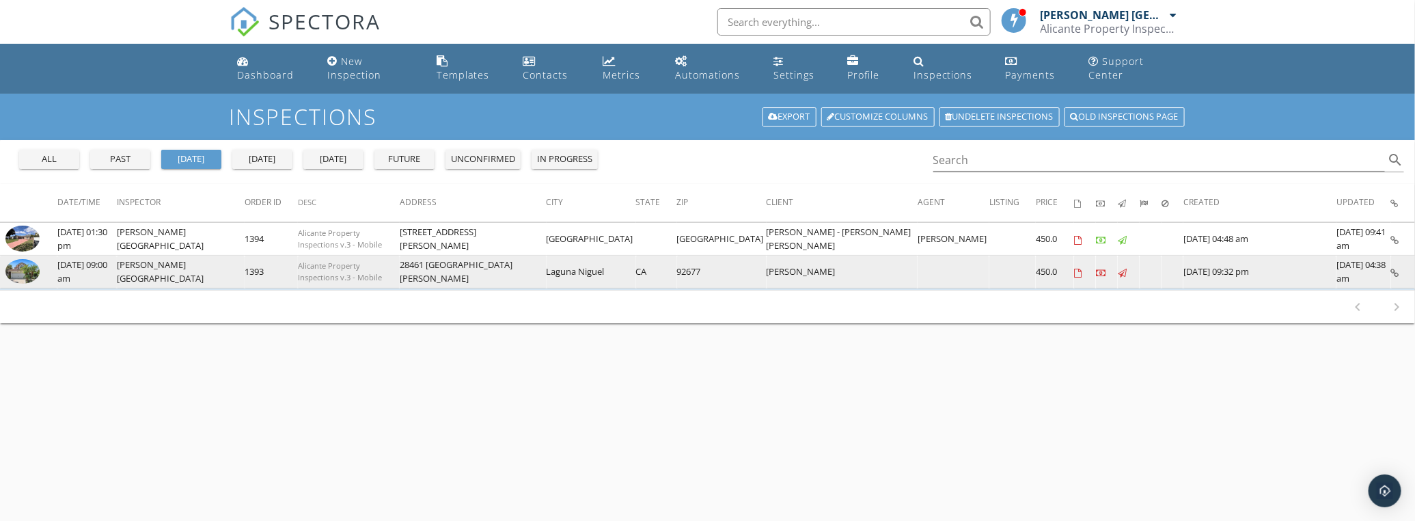
click at [17, 268] on img at bounding box center [22, 271] width 34 height 25
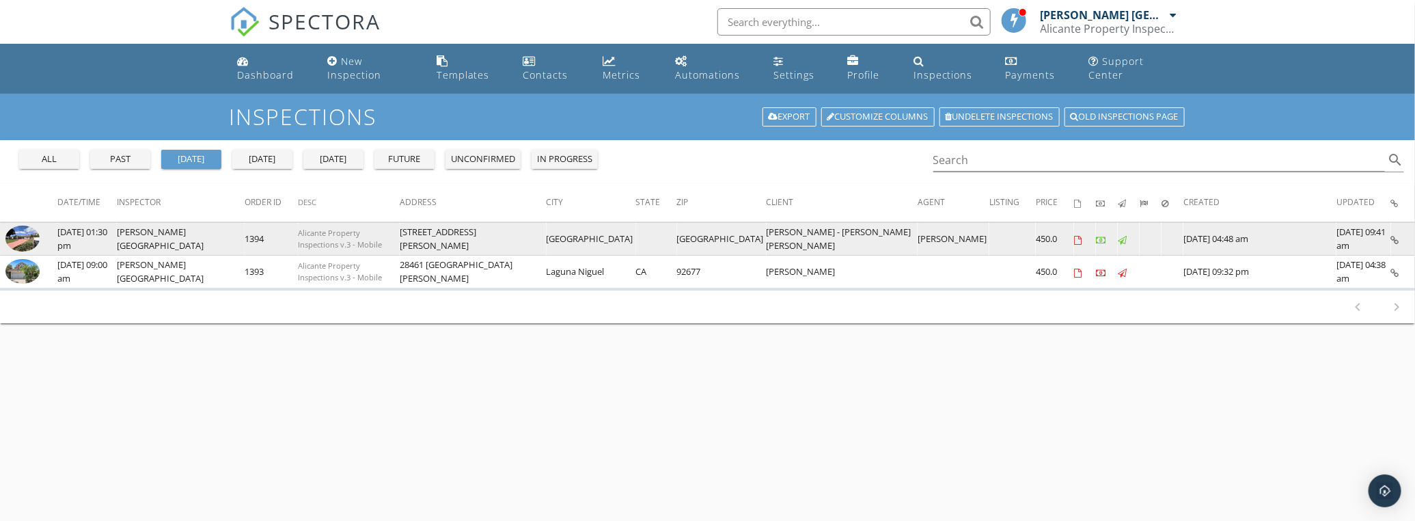
click at [161, 251] on td "[PERSON_NAME] [GEOGRAPHIC_DATA]" at bounding box center [181, 239] width 128 height 33
click at [20, 237] on img at bounding box center [22, 238] width 34 height 26
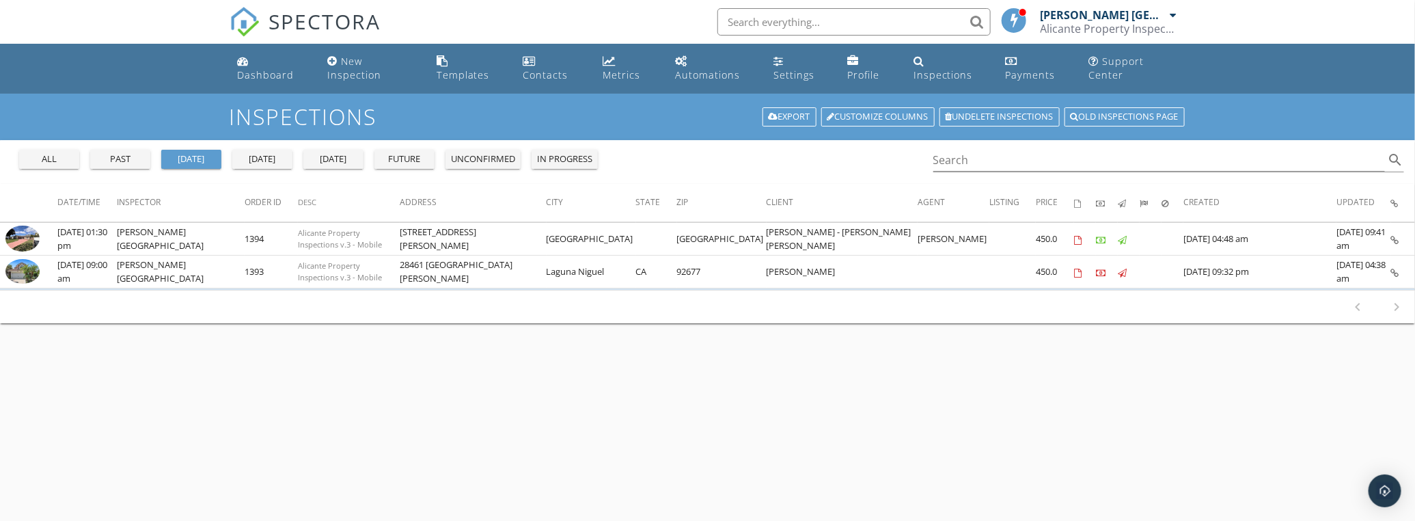
click at [381, 324] on div "Inspections Export Customize Columns Undelete inspections Old inspections page …" at bounding box center [707, 354] width 1415 height 521
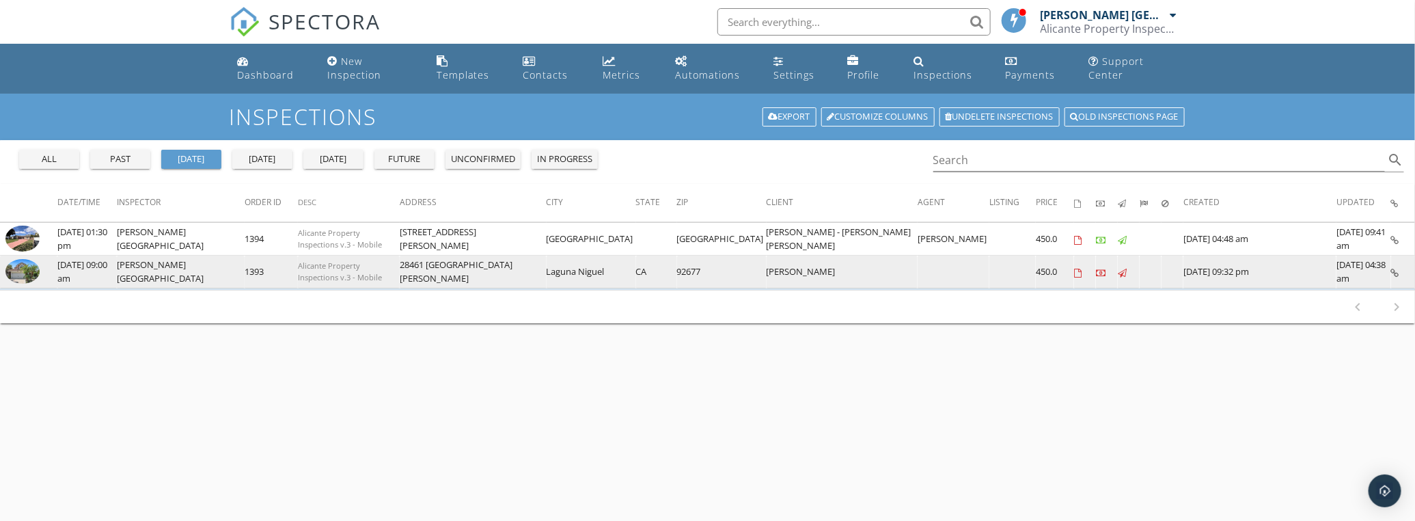
click at [24, 271] on img at bounding box center [22, 271] width 34 height 25
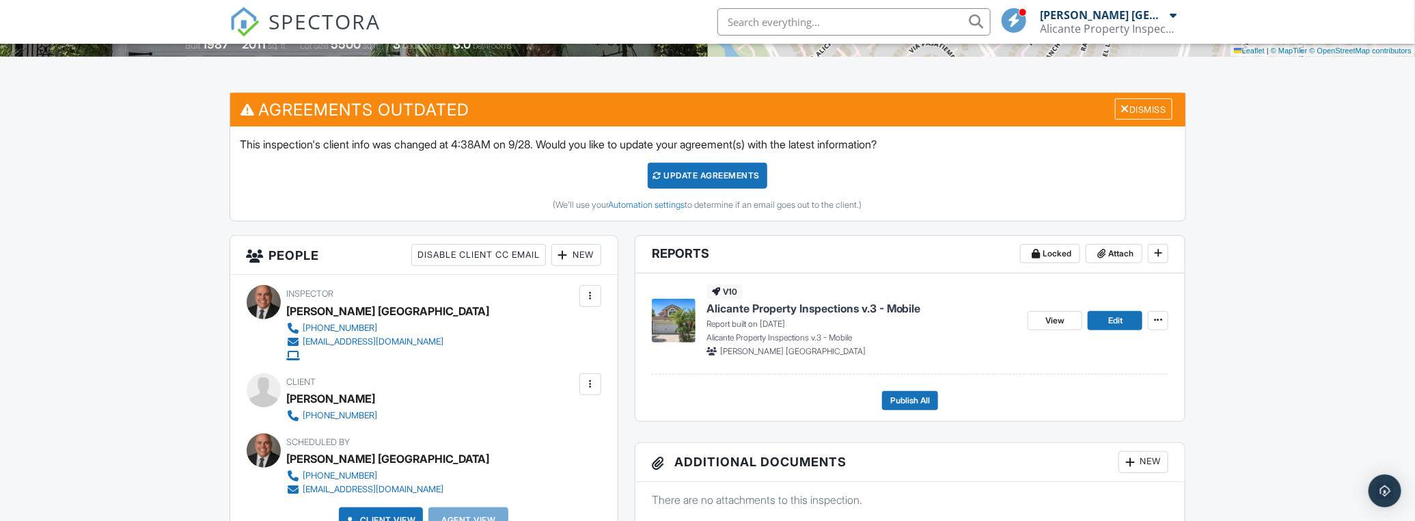
scroll to position [372, 0]
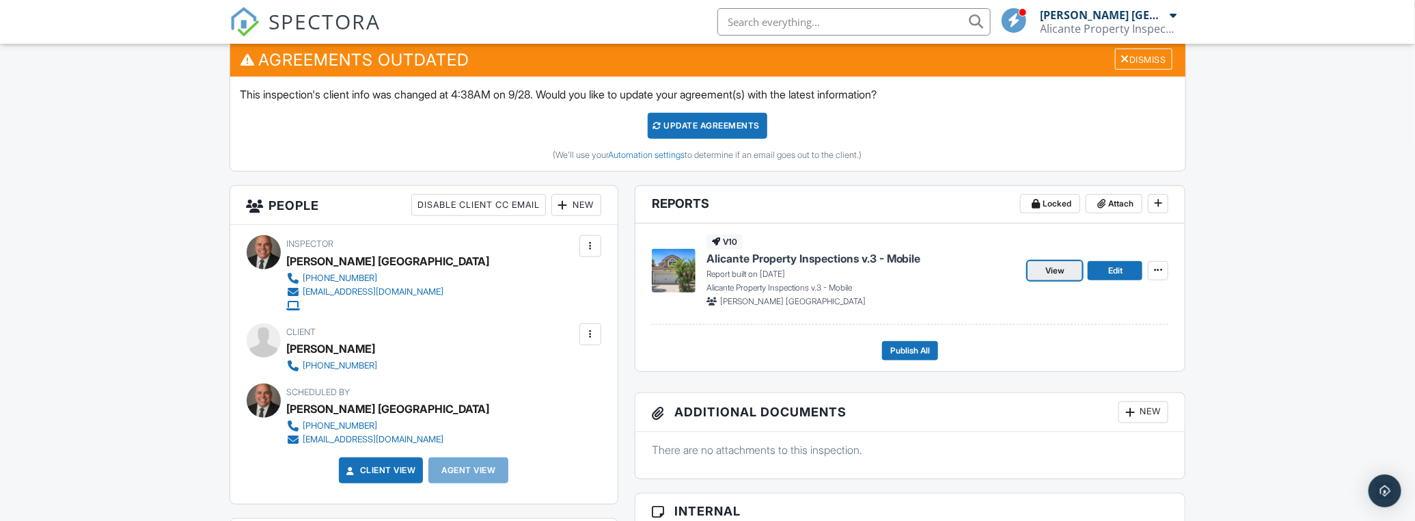
click at [1049, 268] on span "View" at bounding box center [1054, 271] width 19 height 14
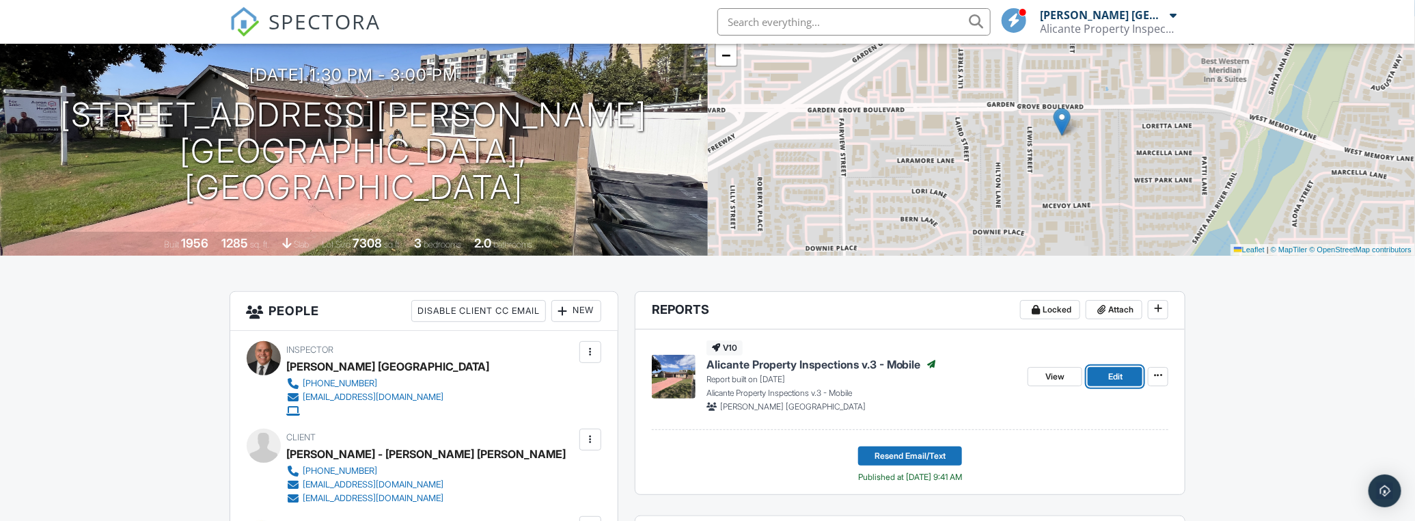
click at [1120, 374] on span "Edit" at bounding box center [1115, 377] width 14 height 14
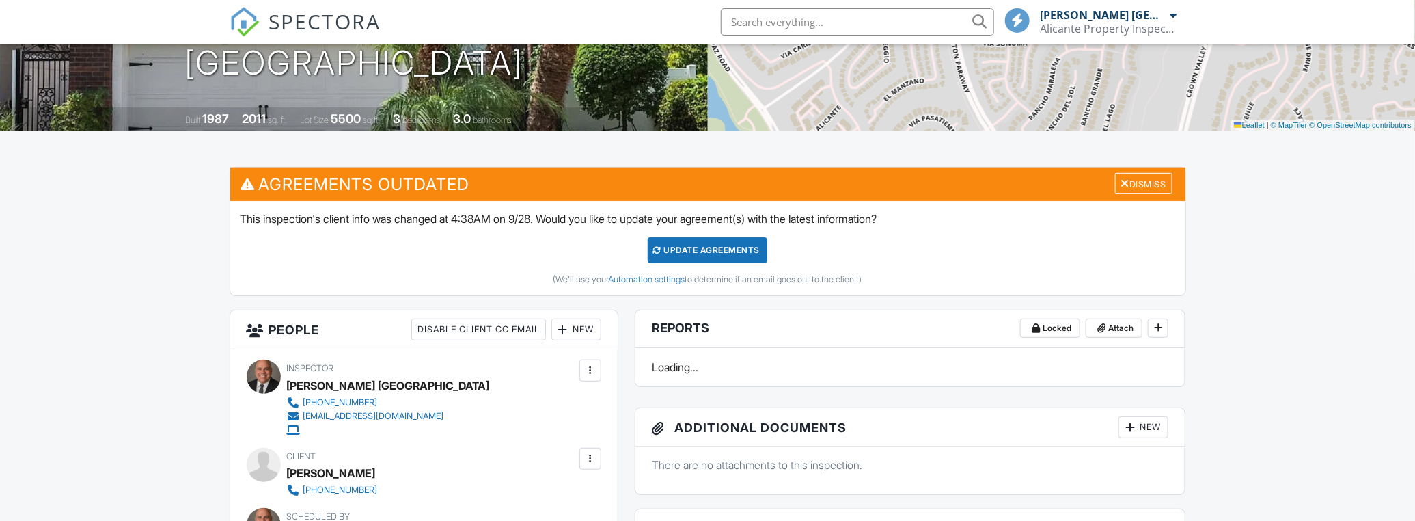
scroll to position [248, 0]
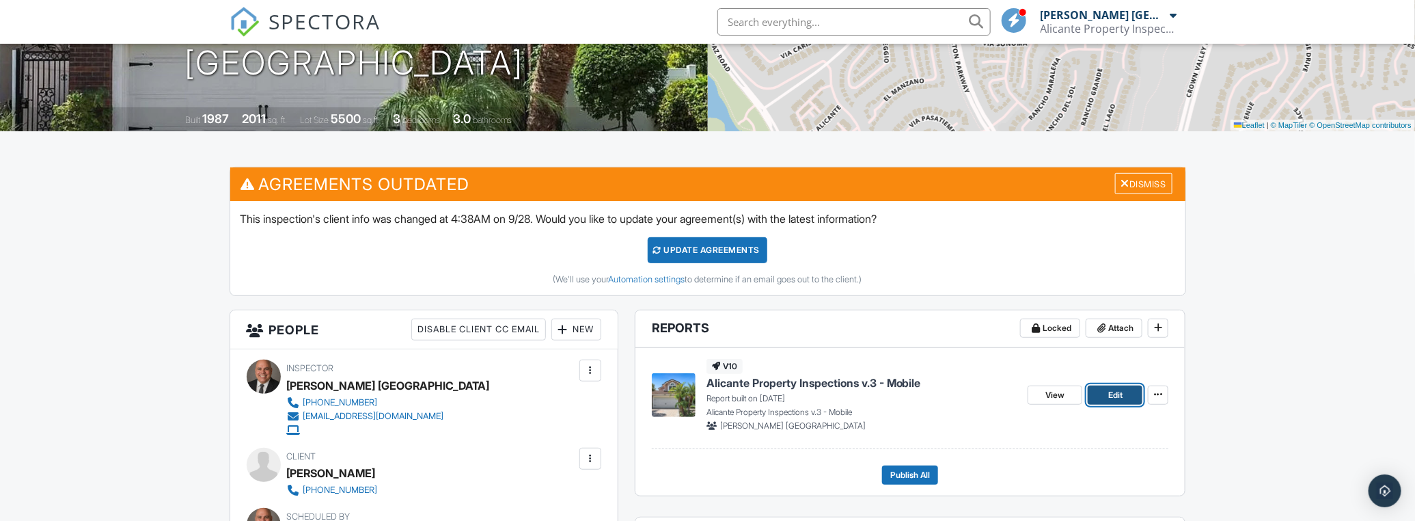
click at [1114, 389] on span "Edit" at bounding box center [1115, 395] width 14 height 14
